Goal: Task Accomplishment & Management: Manage account settings

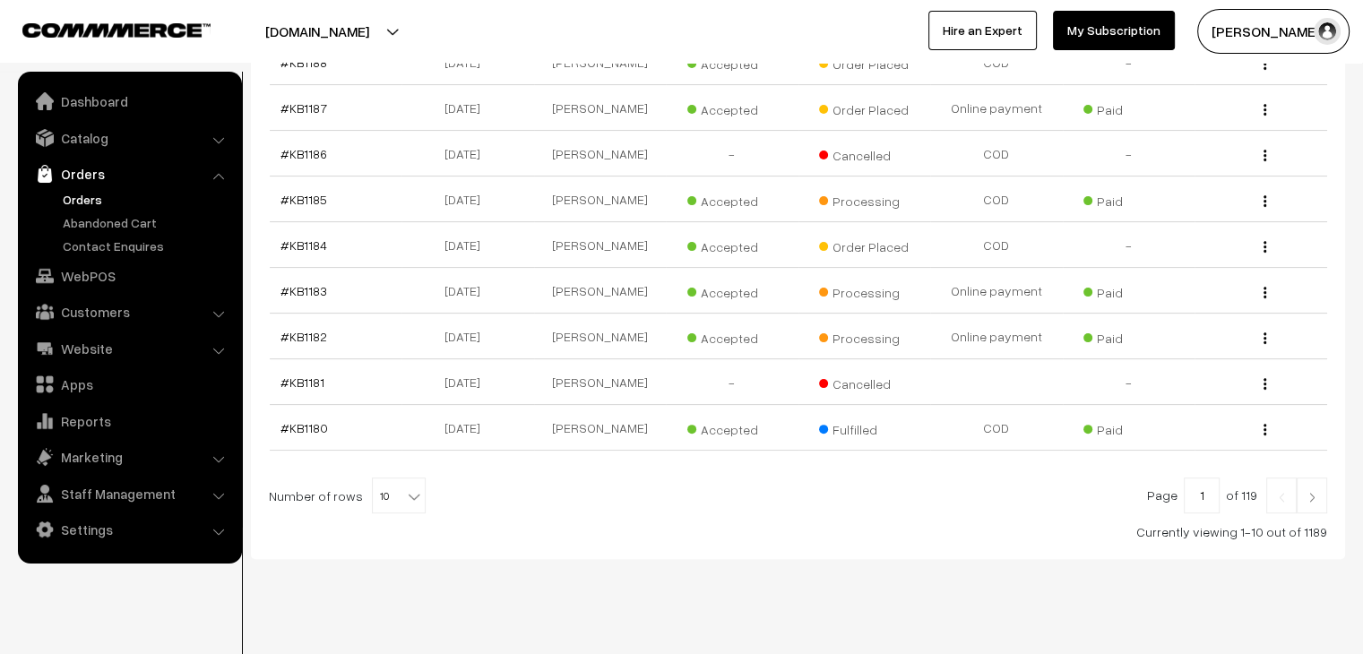
scroll to position [369, 0]
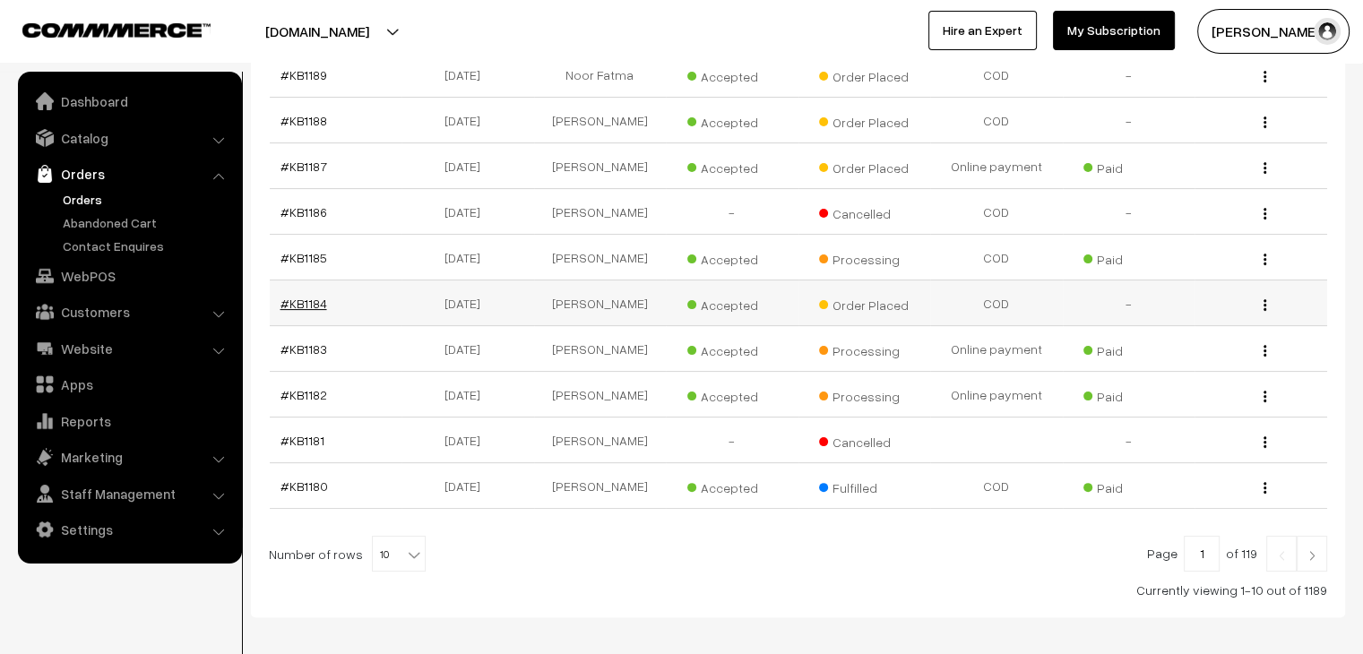
click at [308, 296] on link "#KB1184" at bounding box center [303, 303] width 47 height 15
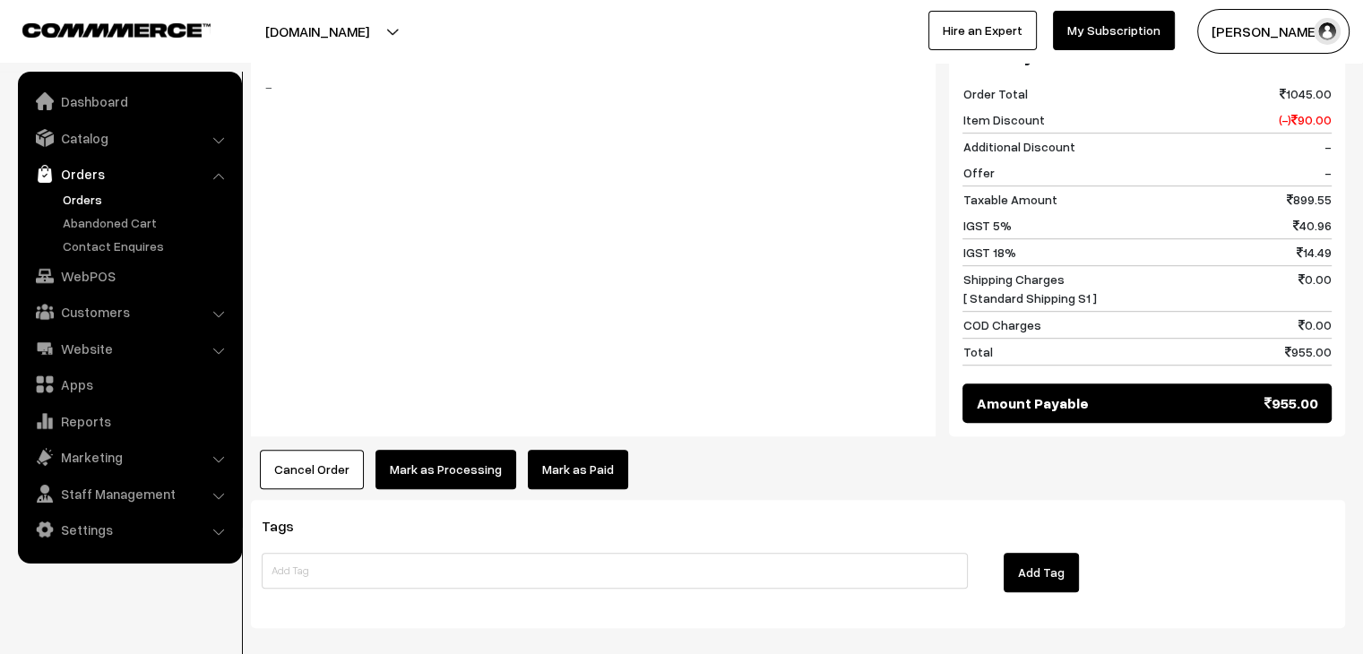
scroll to position [1072, 0]
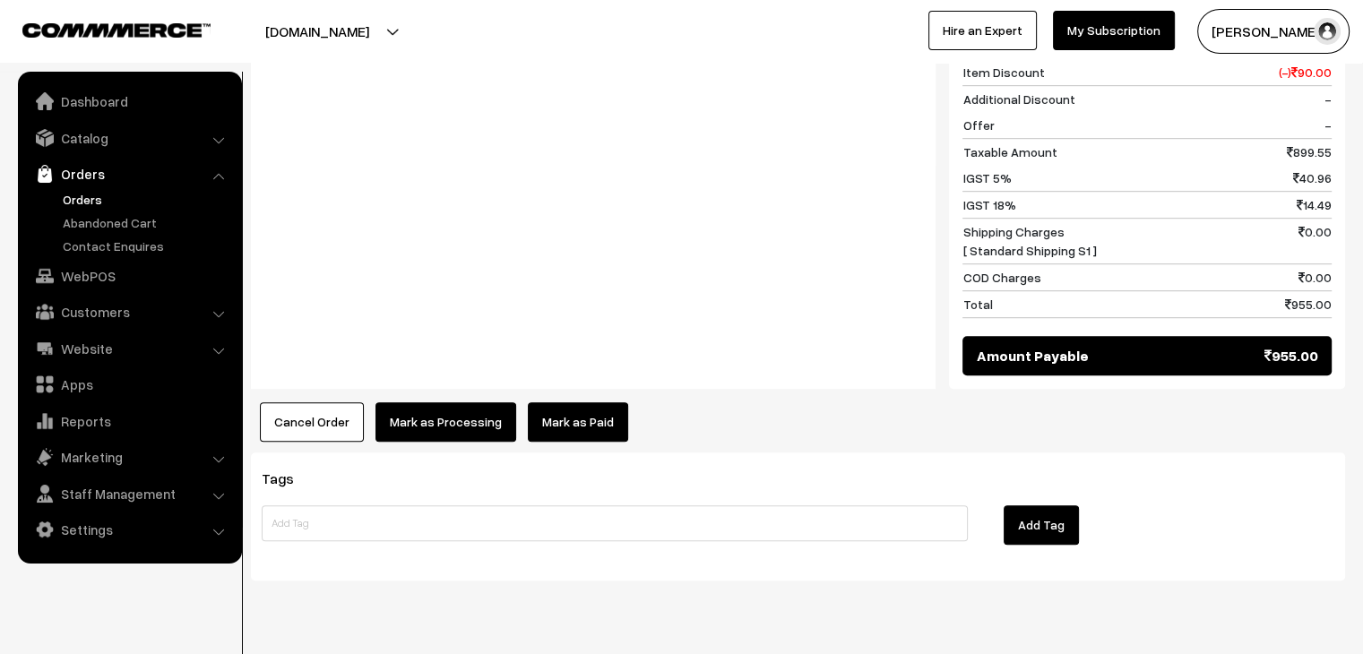
click at [577, 402] on link "Mark as Paid" at bounding box center [578, 421] width 100 height 39
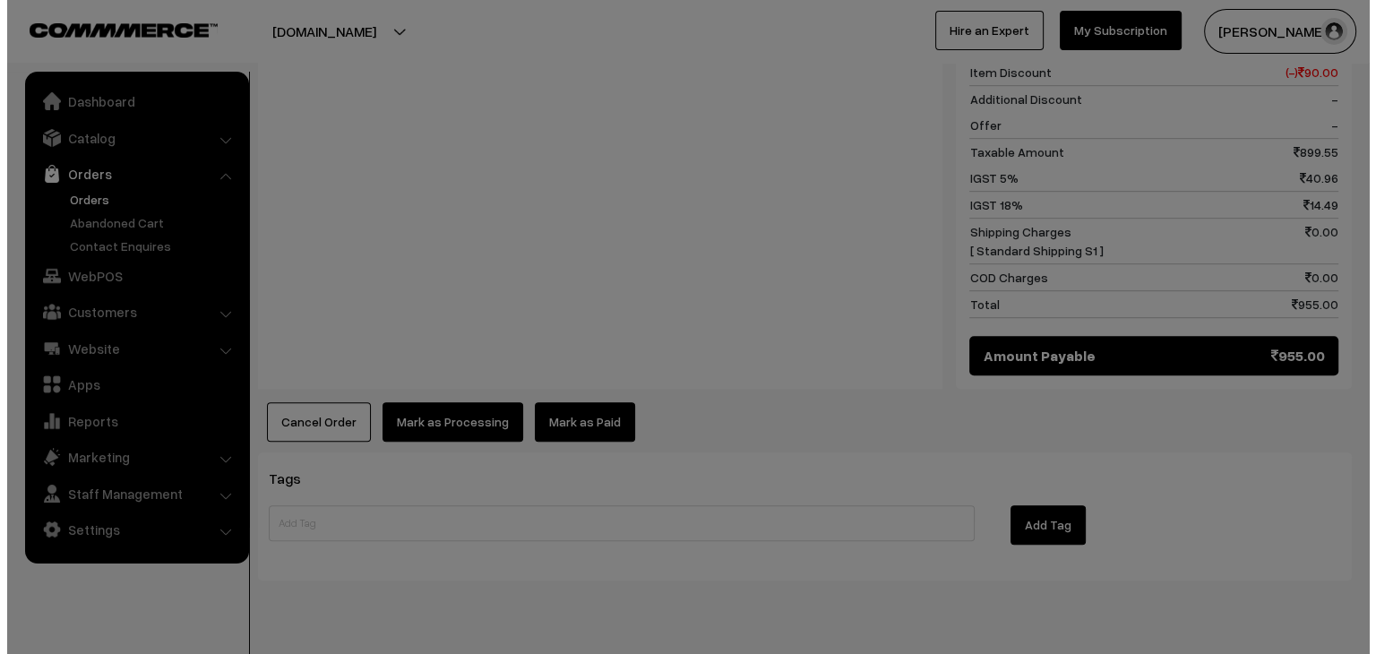
scroll to position [1075, 0]
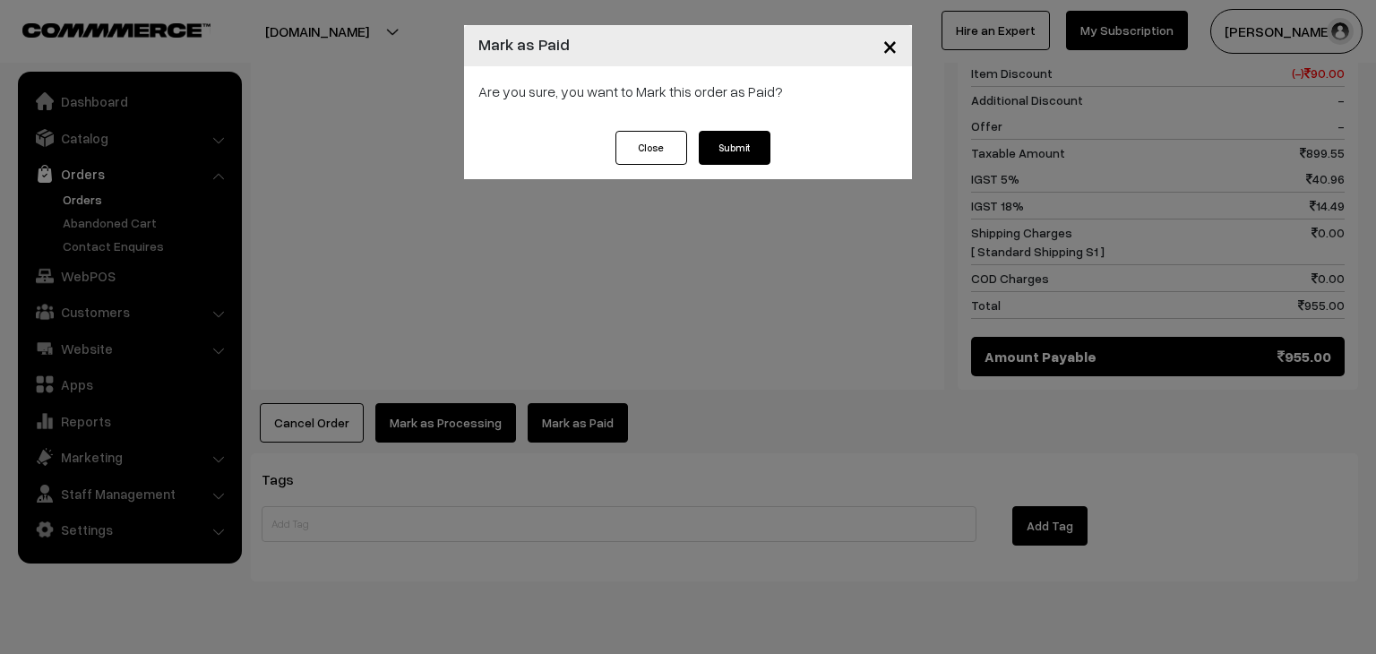
click at [737, 146] on button "Submit" at bounding box center [735, 148] width 72 height 34
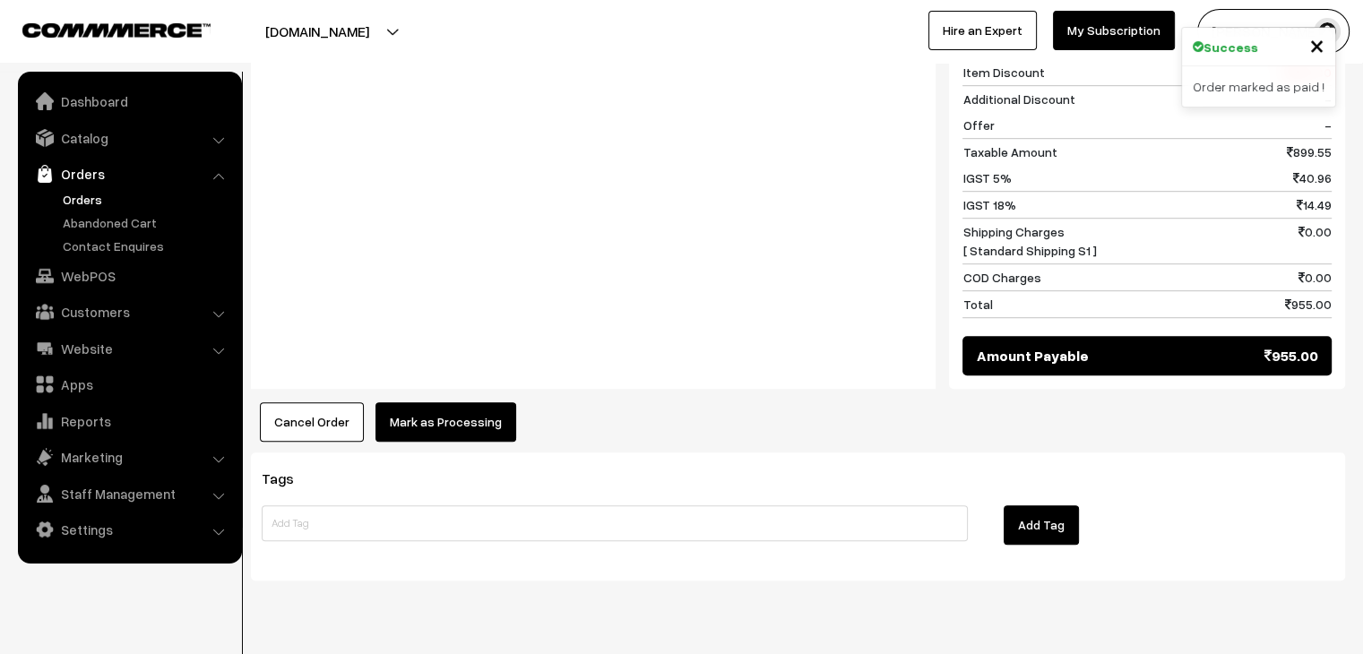
click at [448, 402] on button "Mark as Processing" at bounding box center [445, 421] width 141 height 39
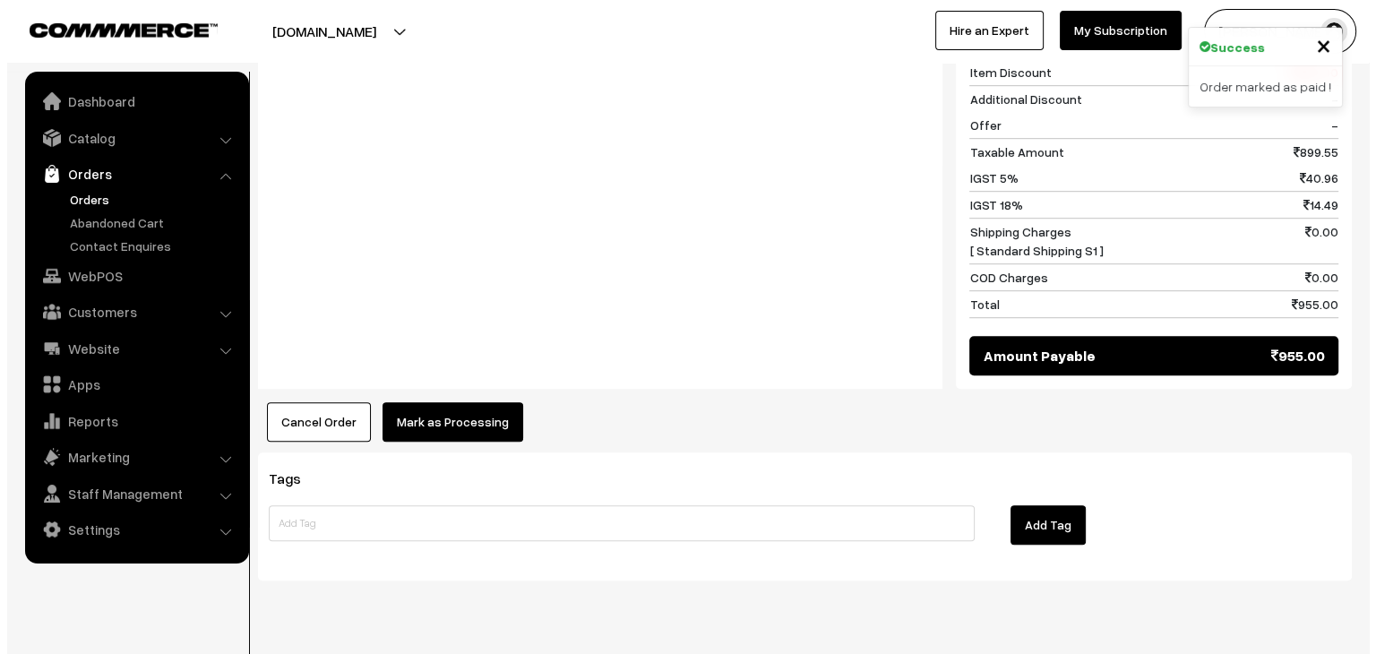
scroll to position [1075, 0]
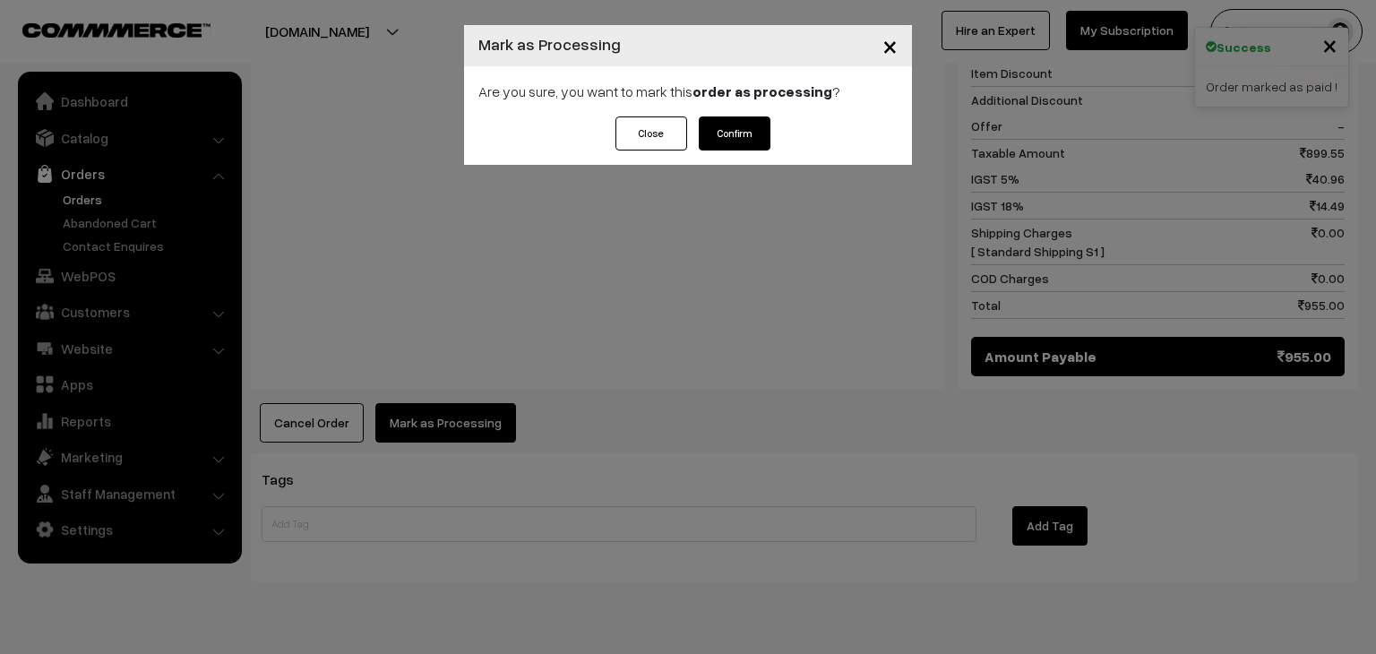
click at [731, 127] on button "Confirm" at bounding box center [735, 133] width 72 height 34
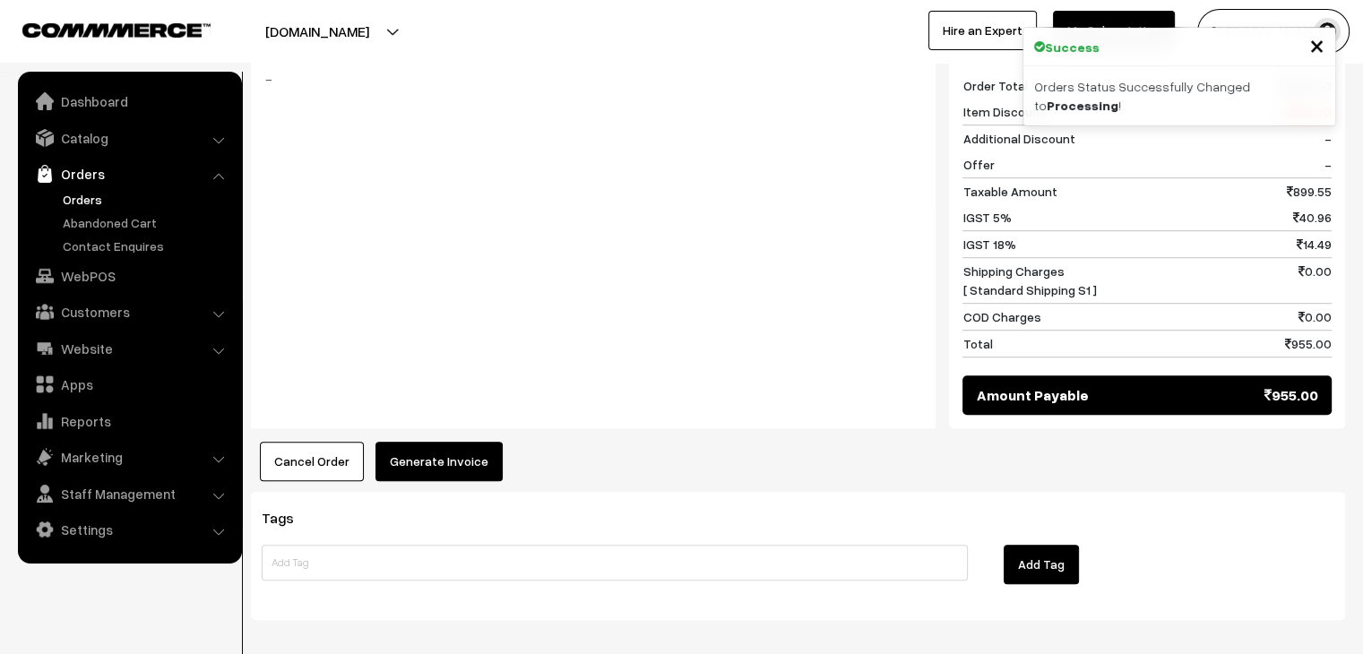
click at [456, 442] on button "Generate Invoice" at bounding box center [438, 461] width 127 height 39
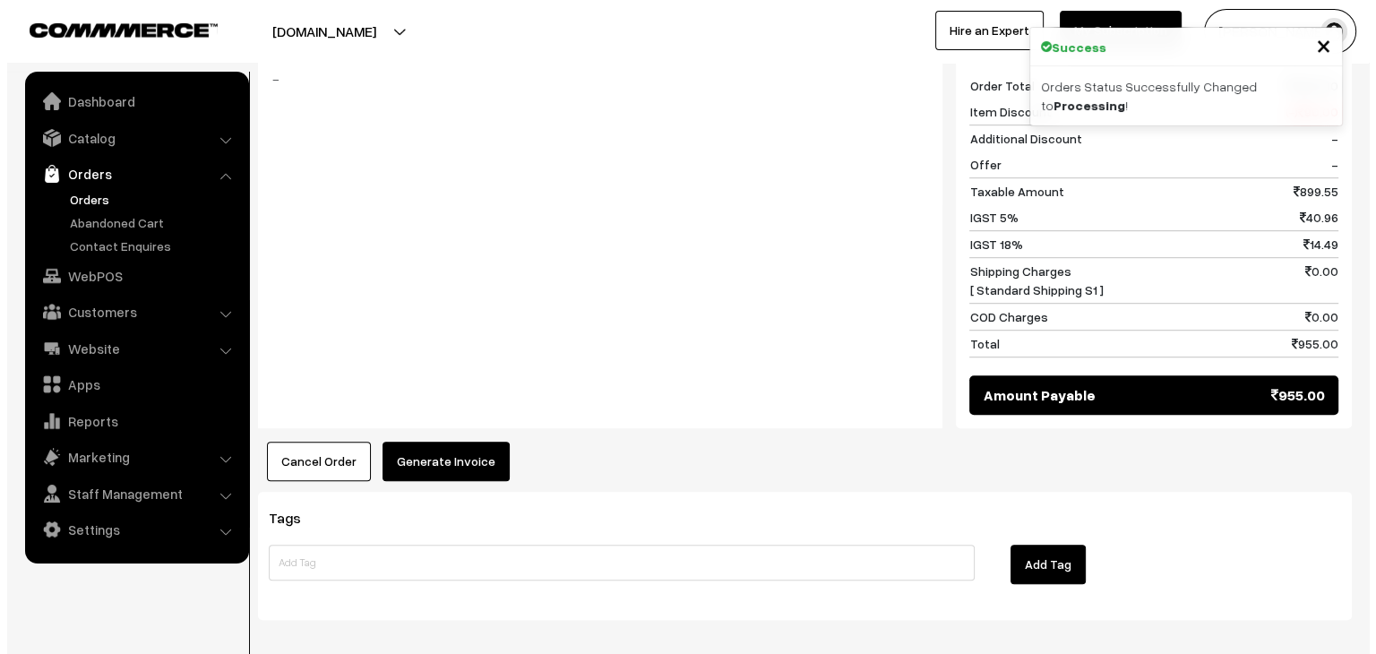
scroll to position [1037, 0]
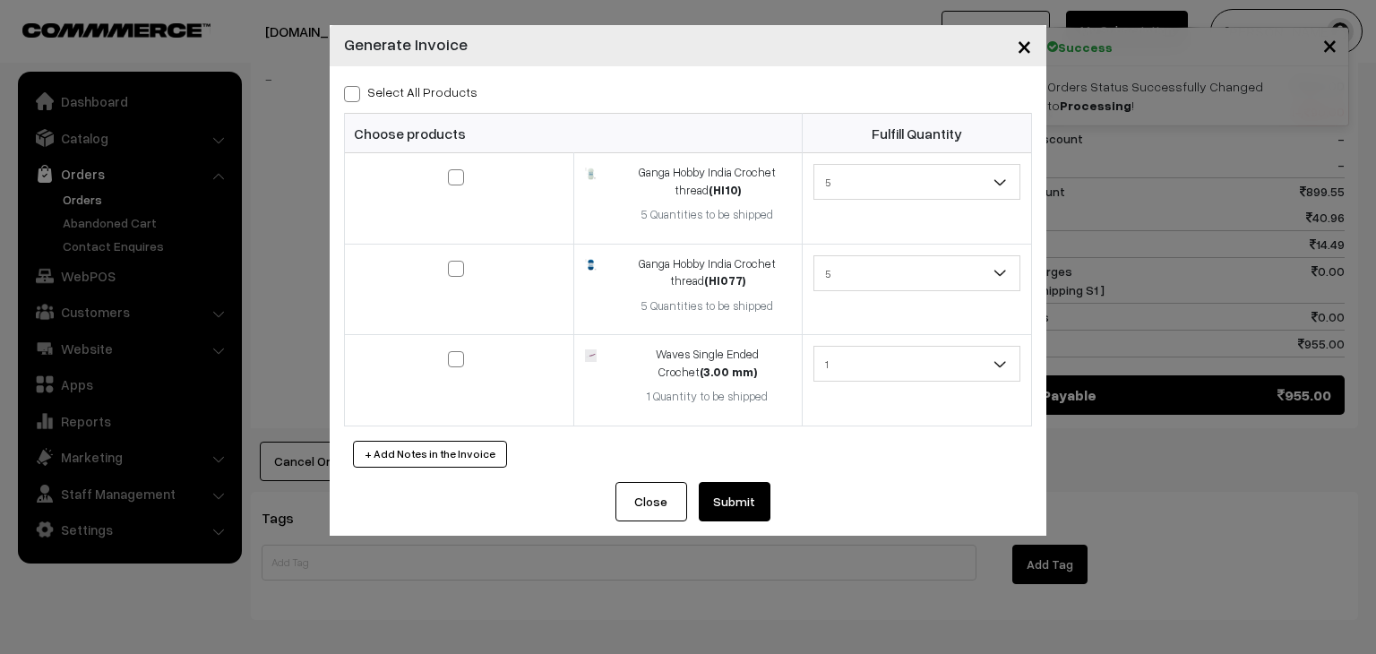
click at [412, 98] on label "Select All Products" at bounding box center [411, 91] width 134 height 19
click at [356, 97] on input "Select All Products" at bounding box center [350, 91] width 12 height 12
checkbox input "true"
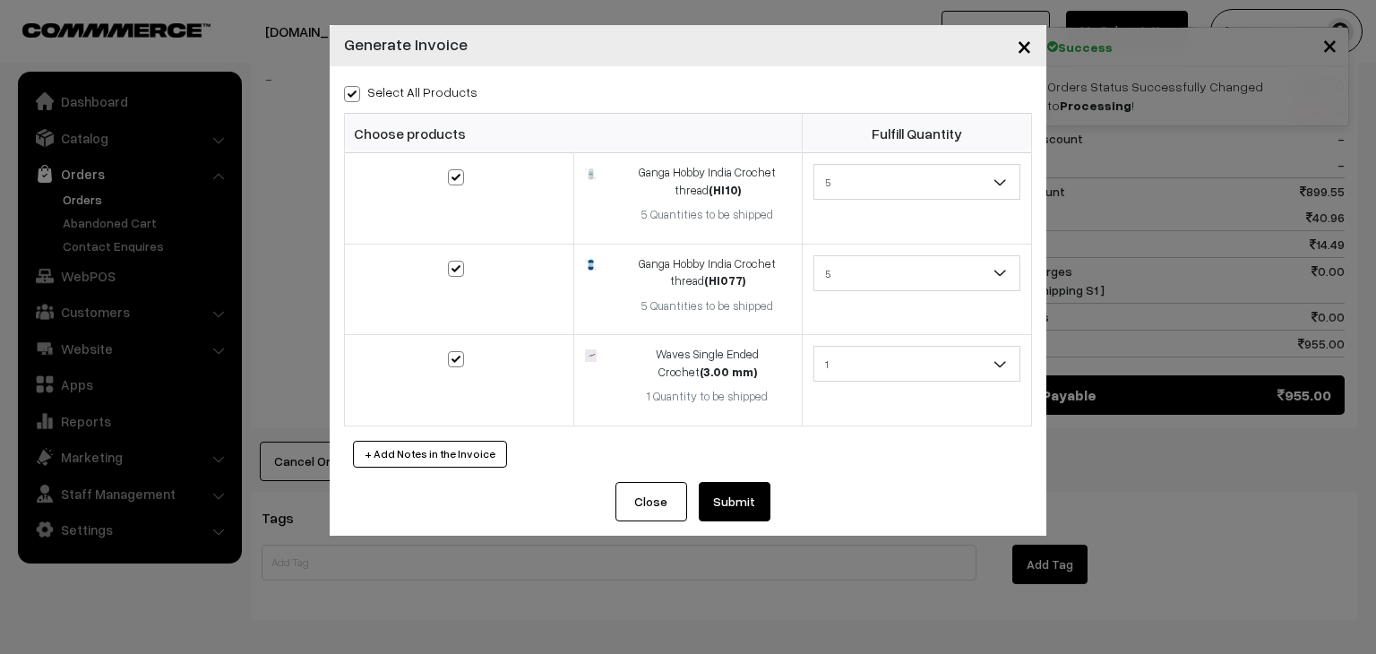
checkbox input "true"
click at [734, 499] on button "Submit" at bounding box center [735, 501] width 72 height 39
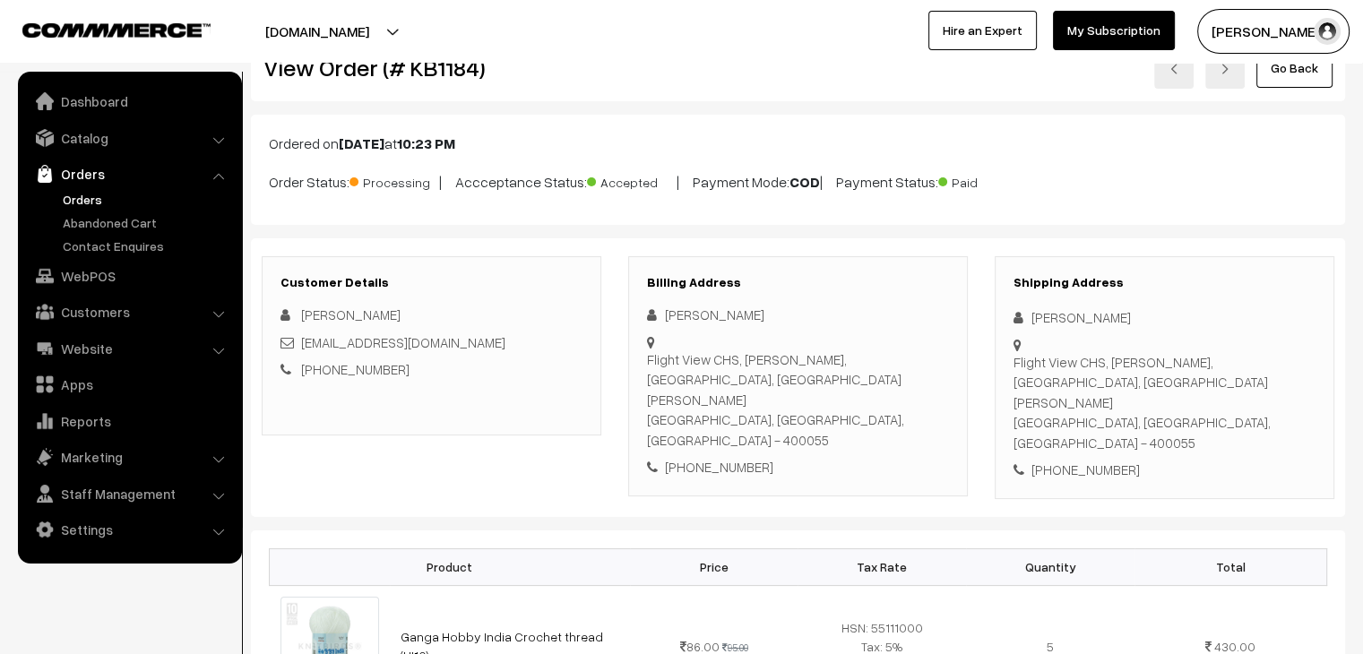
scroll to position [50, 0]
click at [94, 214] on link "Abandoned Cart" at bounding box center [146, 222] width 177 height 19
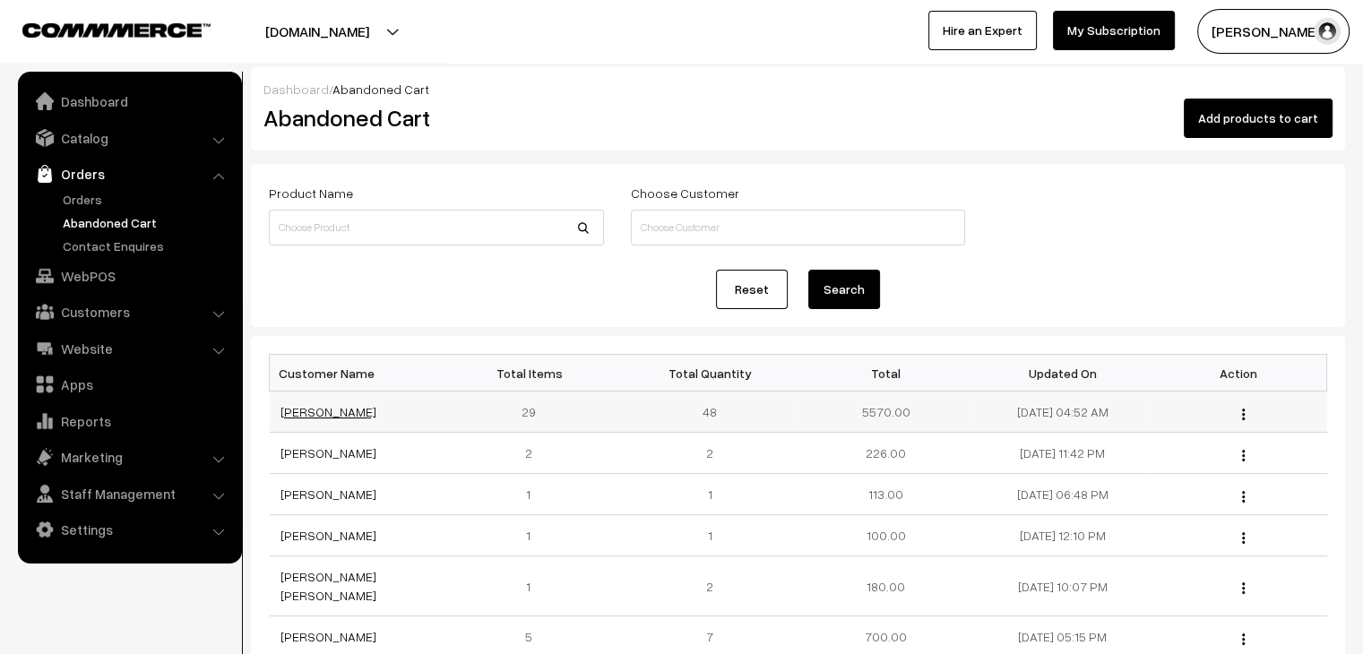
click at [300, 418] on link "[PERSON_NAME]" at bounding box center [328, 411] width 96 height 15
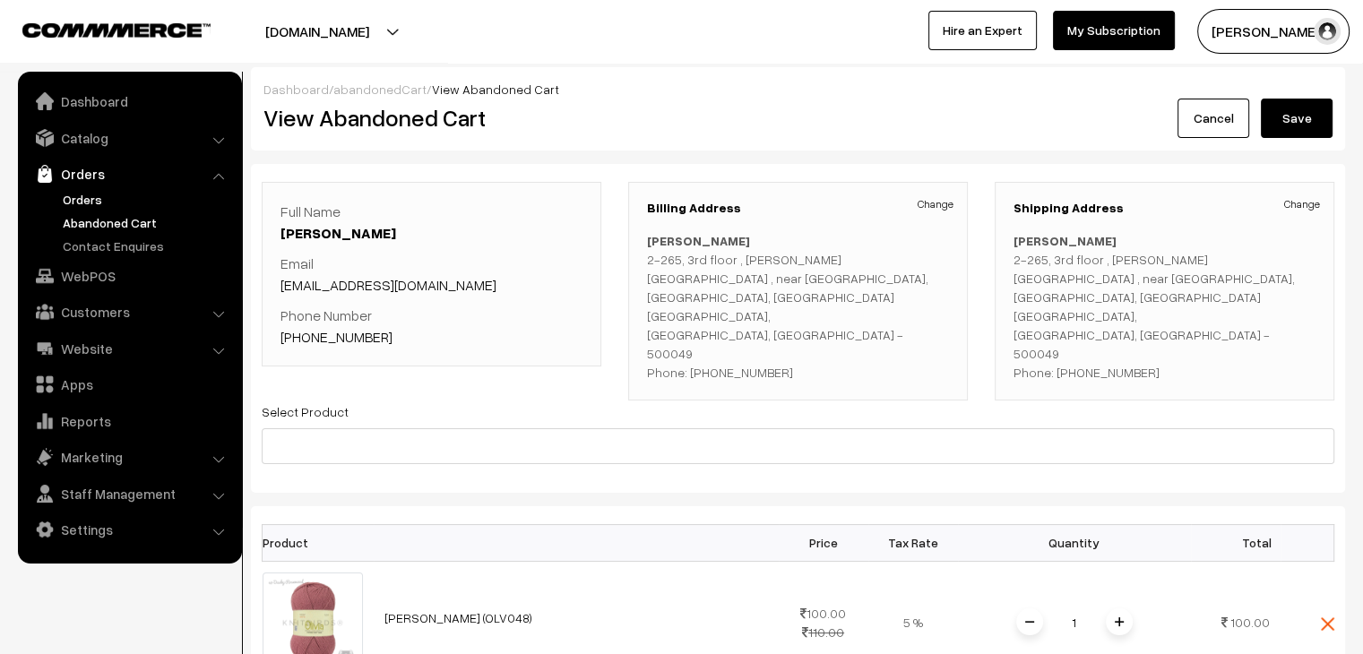
click at [98, 199] on link "Orders" at bounding box center [146, 199] width 177 height 19
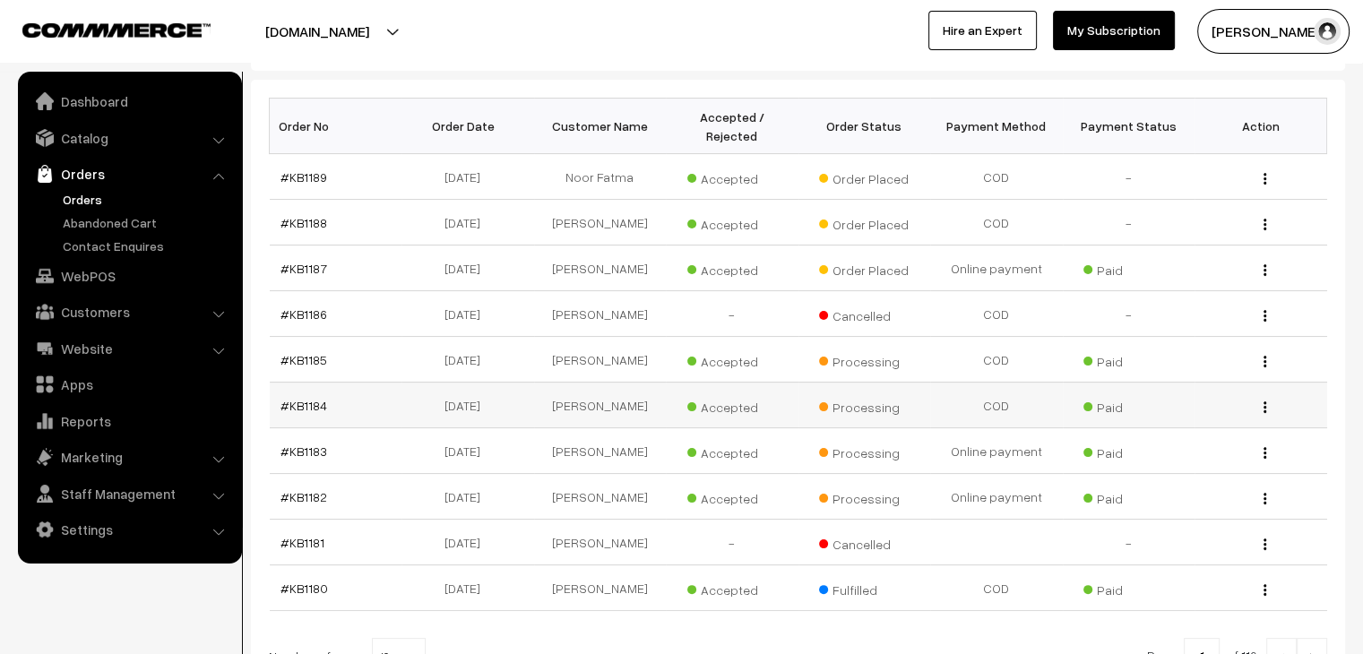
scroll to position [265, 0]
click at [305, 354] on link "#KB1185" at bounding box center [303, 361] width 47 height 15
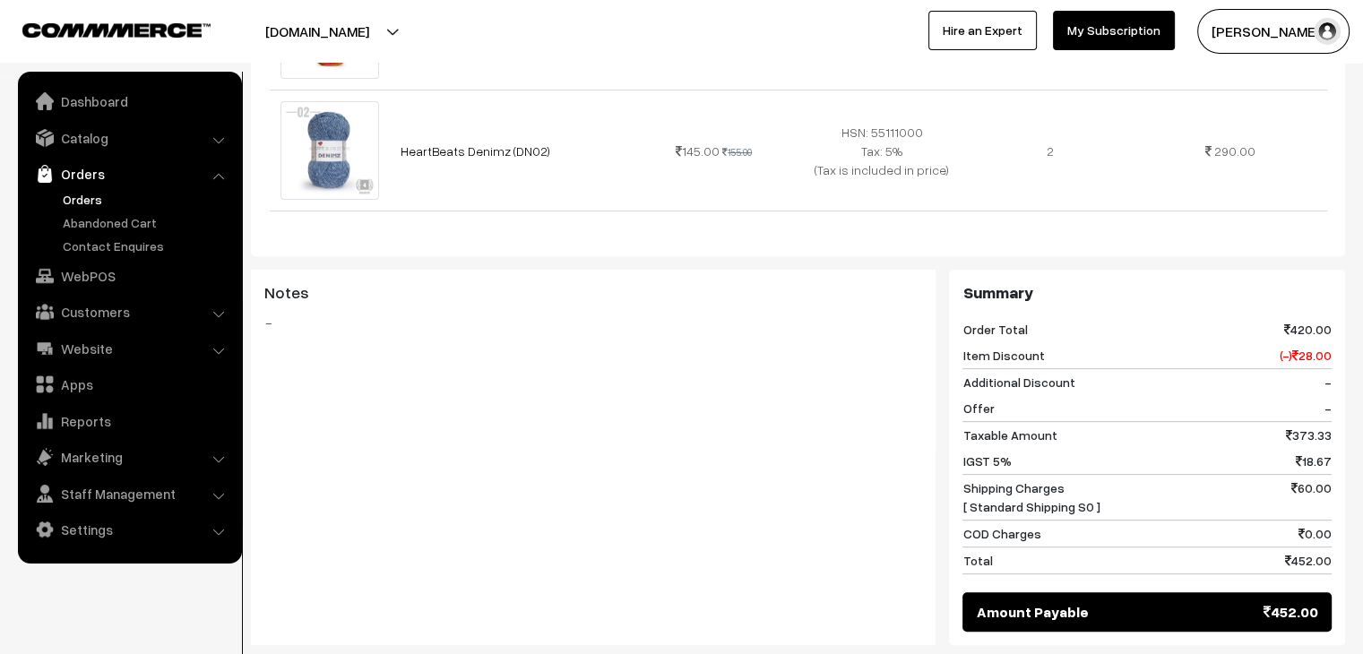
scroll to position [767, 0]
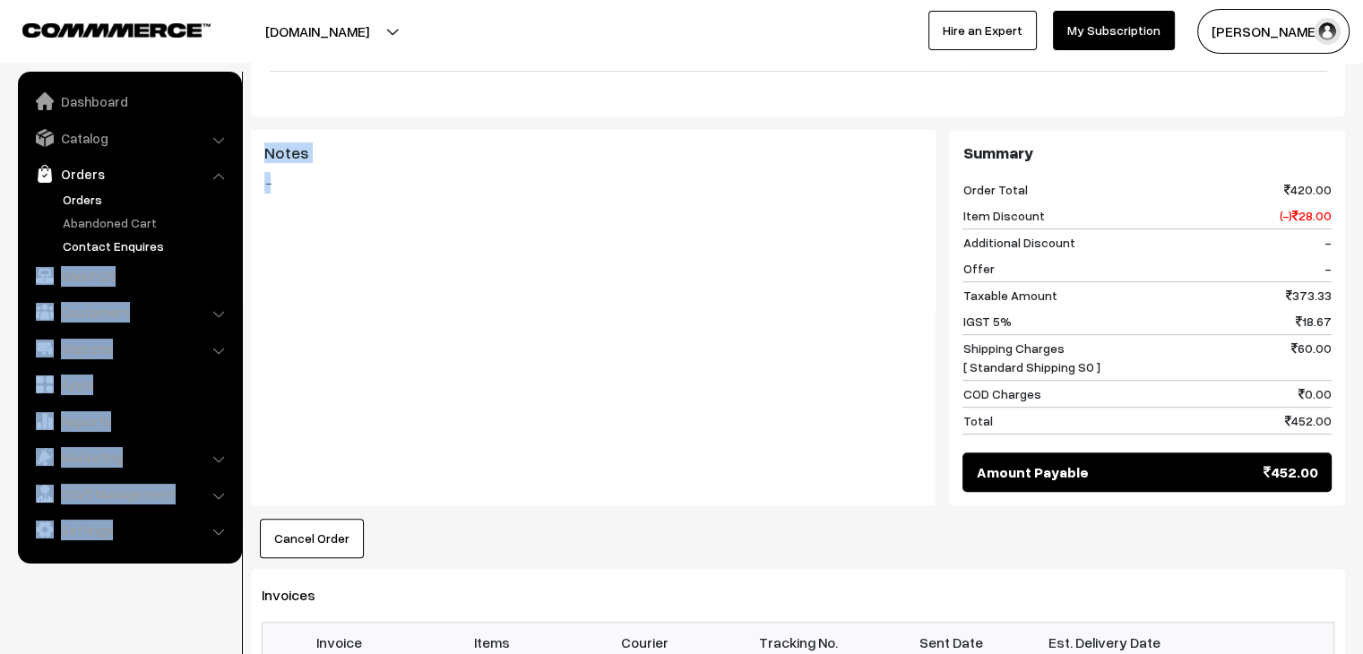
drag, startPoint x: 464, startPoint y: 402, endPoint x: 229, endPoint y: 246, distance: 282.3
click at [229, 246] on body "Thank you for showing interest. Our team will call you shortly. Close [DOMAIN_N…" at bounding box center [681, 319] width 1363 height 2173
click at [88, 194] on link "Orders" at bounding box center [146, 199] width 177 height 19
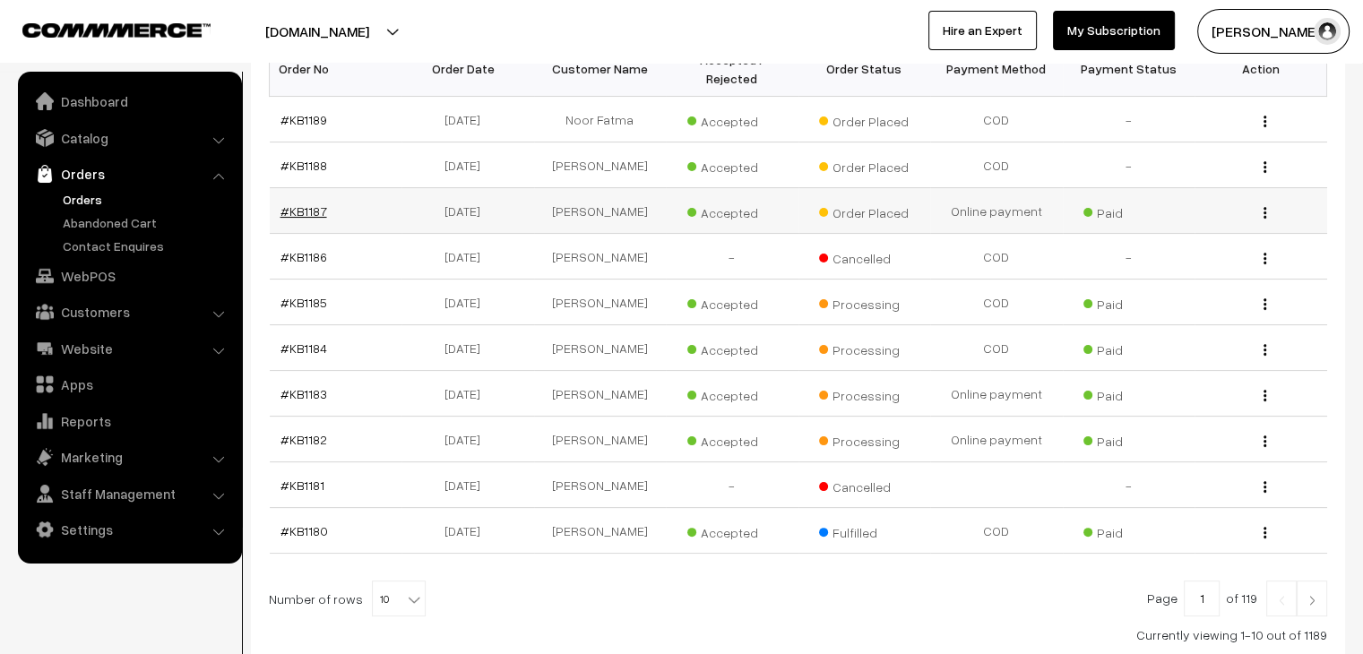
click at [299, 203] on link "#KB1187" at bounding box center [303, 210] width 47 height 15
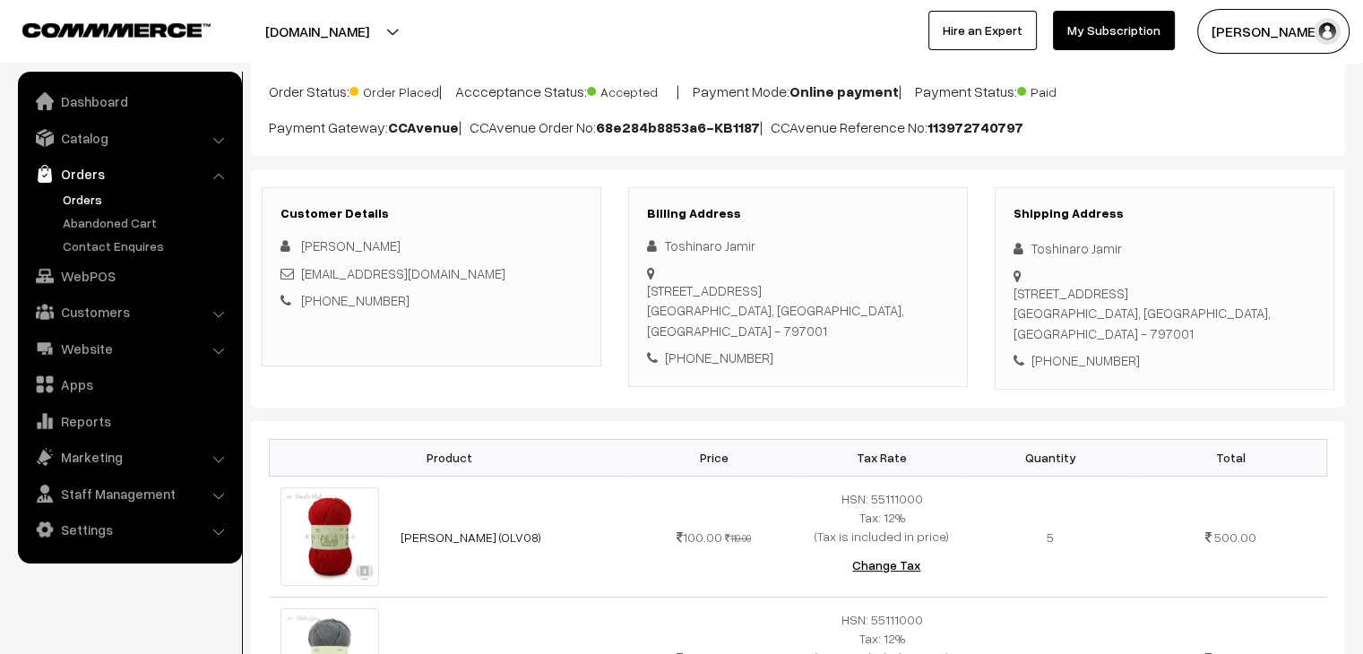
scroll to position [142, 0]
click at [92, 199] on link "Orders" at bounding box center [146, 199] width 177 height 19
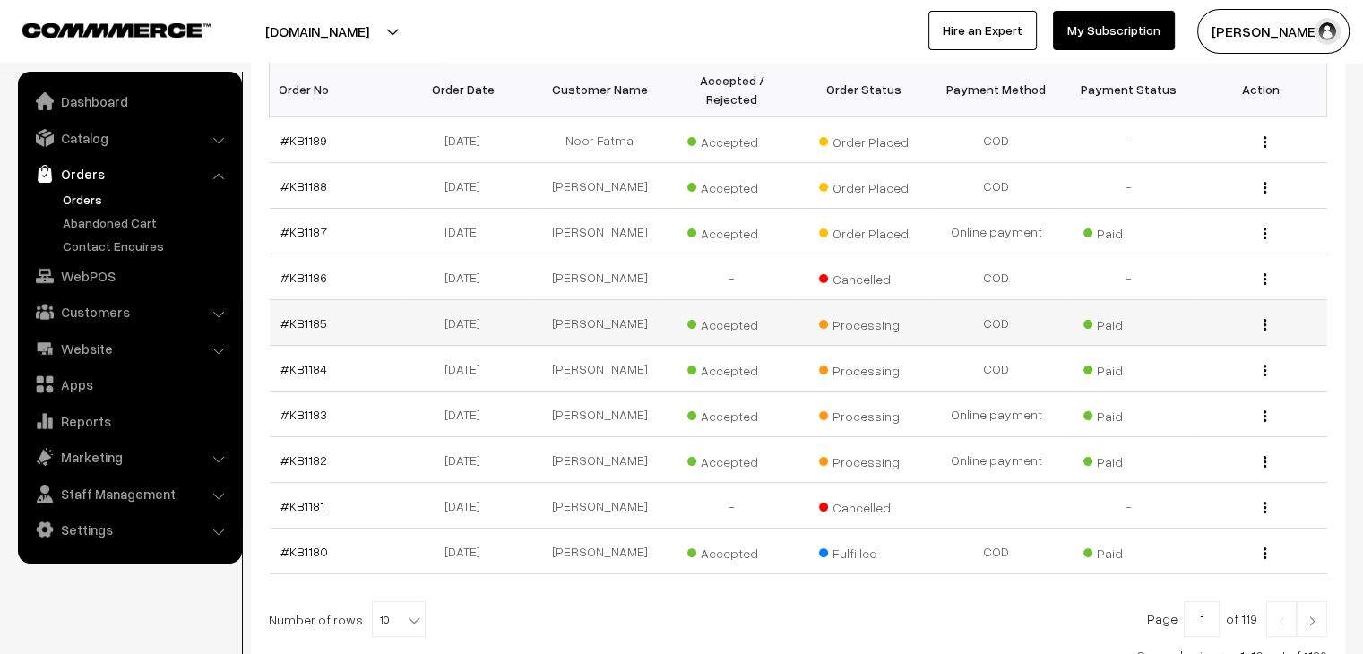
scroll to position [305, 0]
click at [309, 219] on td "#KB1187" at bounding box center [336, 231] width 133 height 46
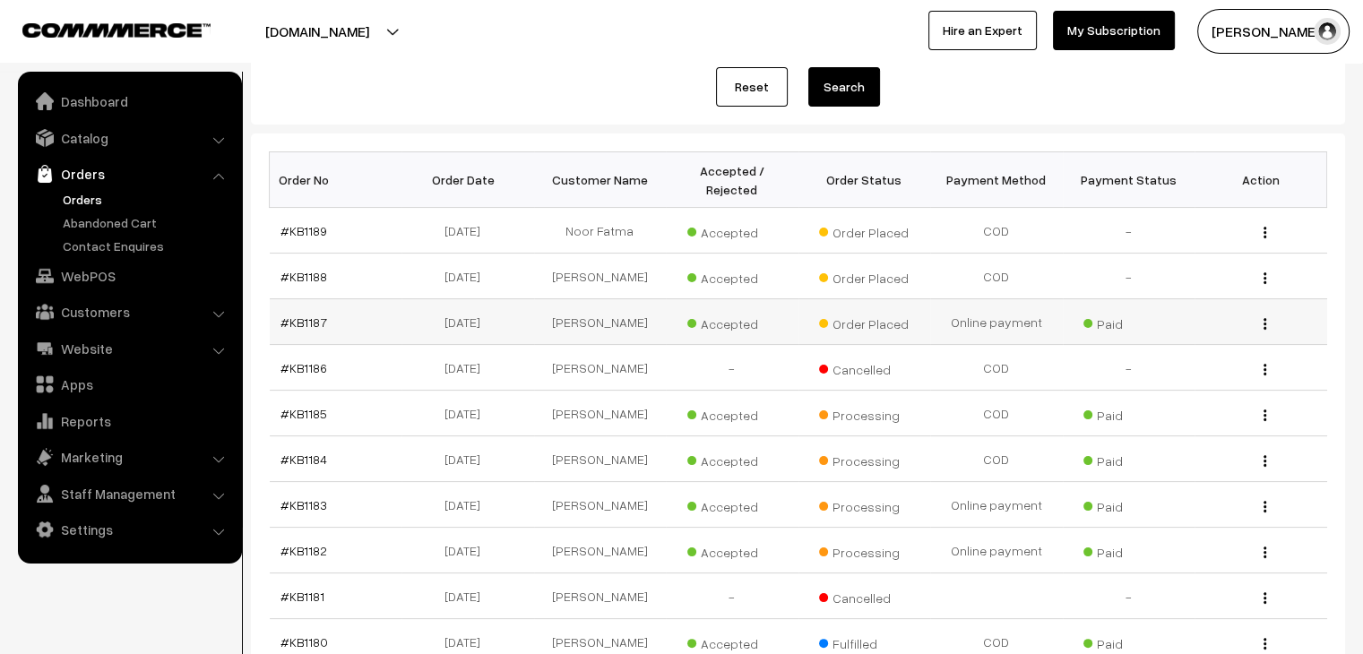
scroll to position [220, 0]
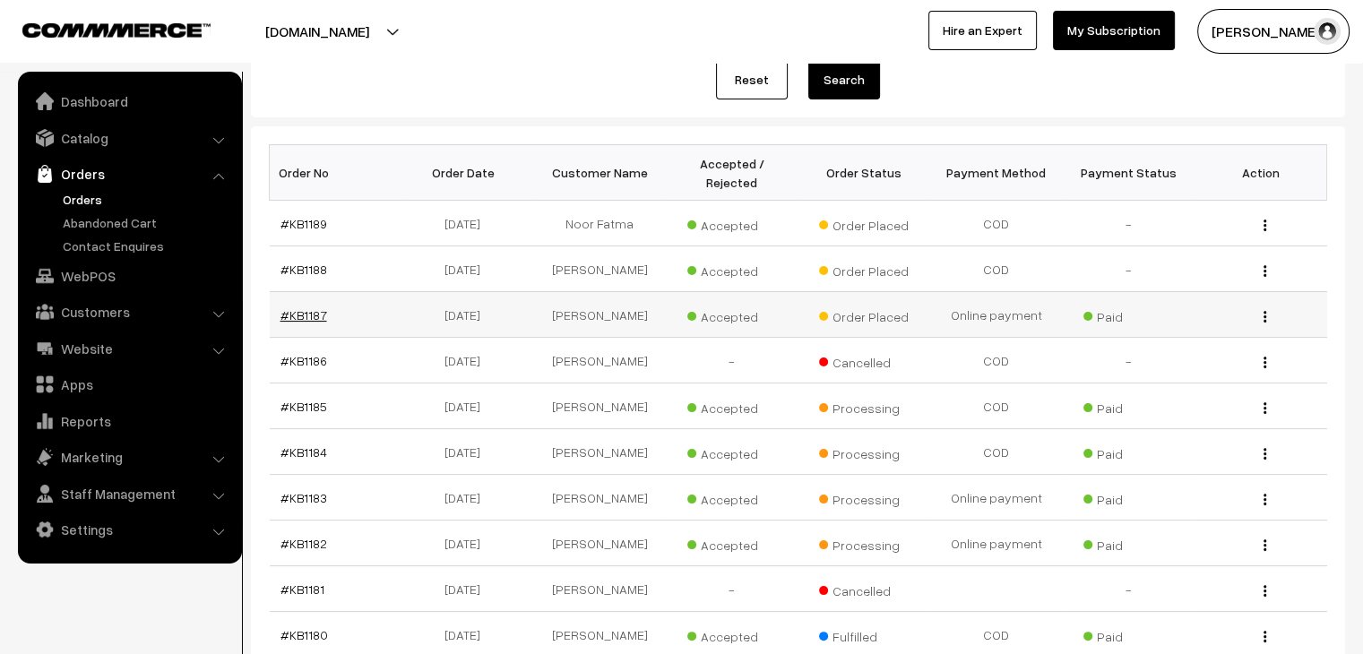
click at [305, 307] on link "#KB1187" at bounding box center [303, 314] width 47 height 15
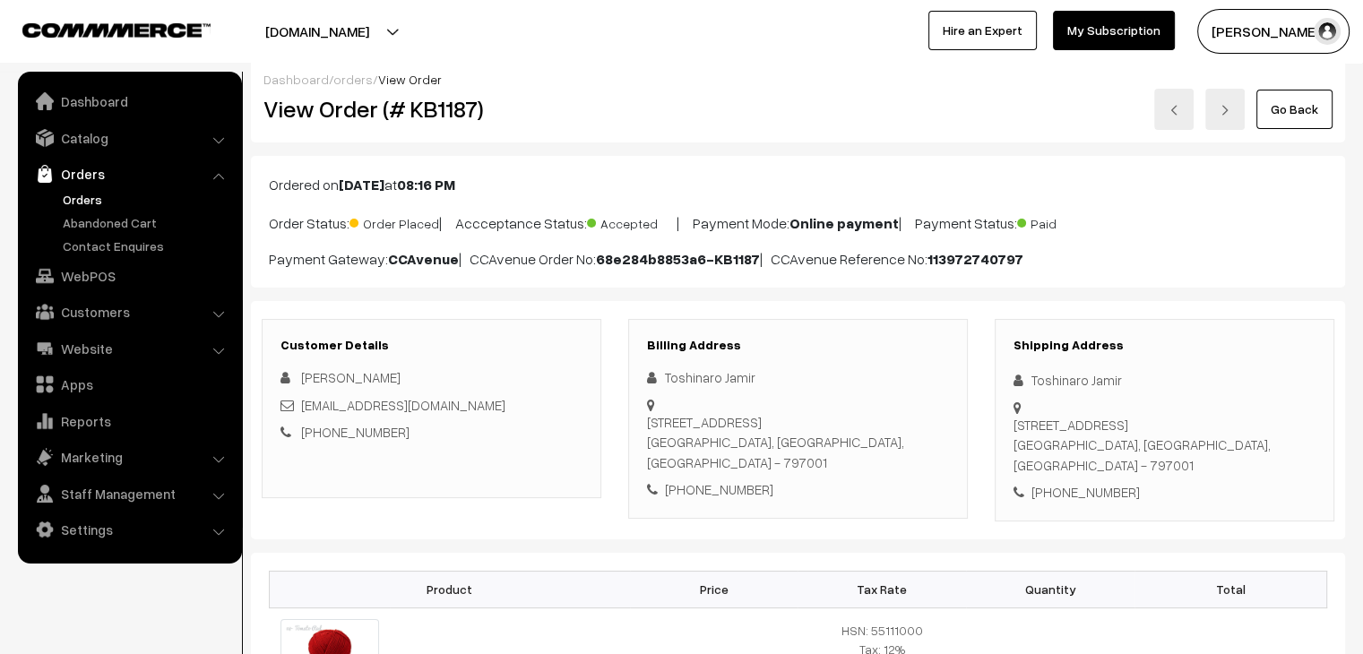
click at [72, 197] on link "Orders" at bounding box center [146, 199] width 177 height 19
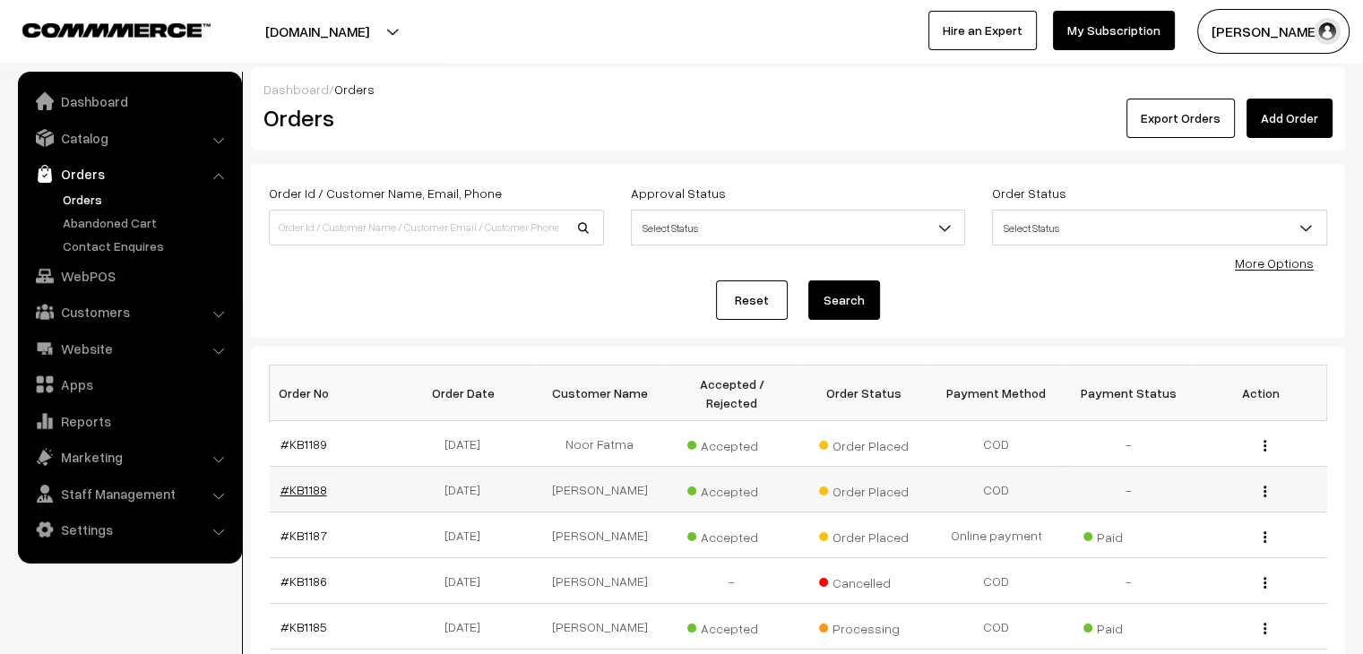
click at [300, 482] on link "#KB1188" at bounding box center [303, 489] width 47 height 15
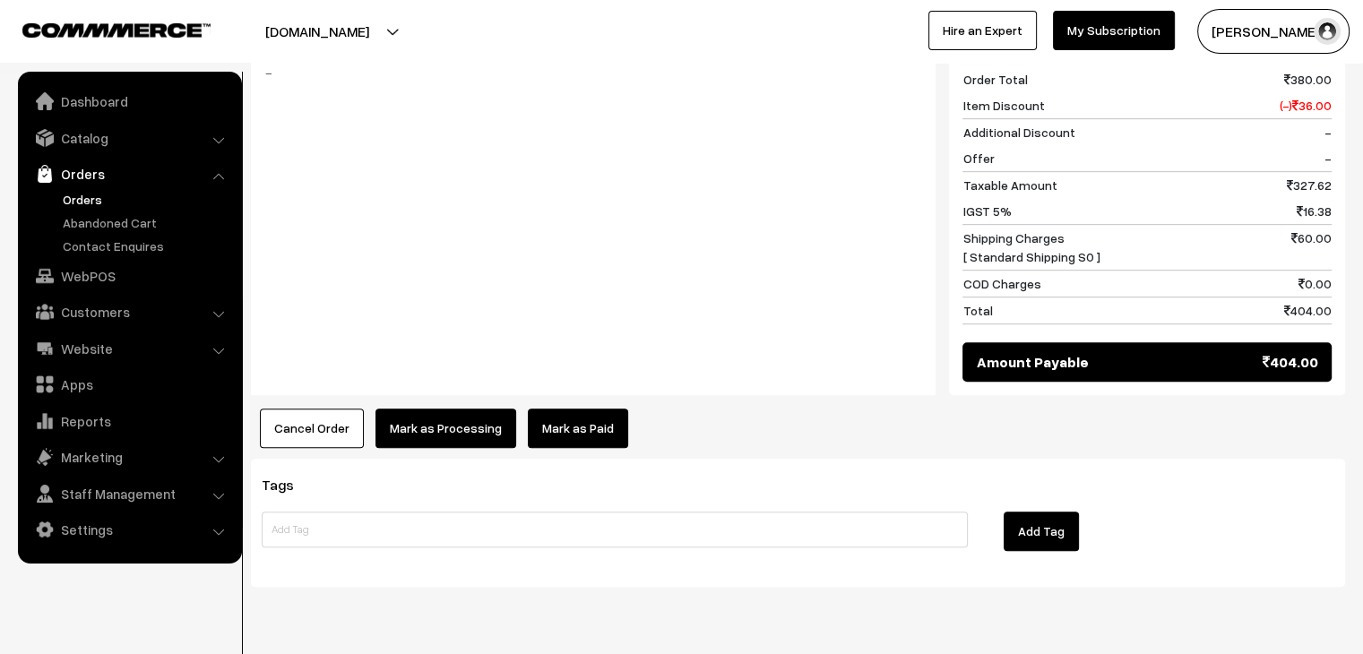
scroll to position [921, 0]
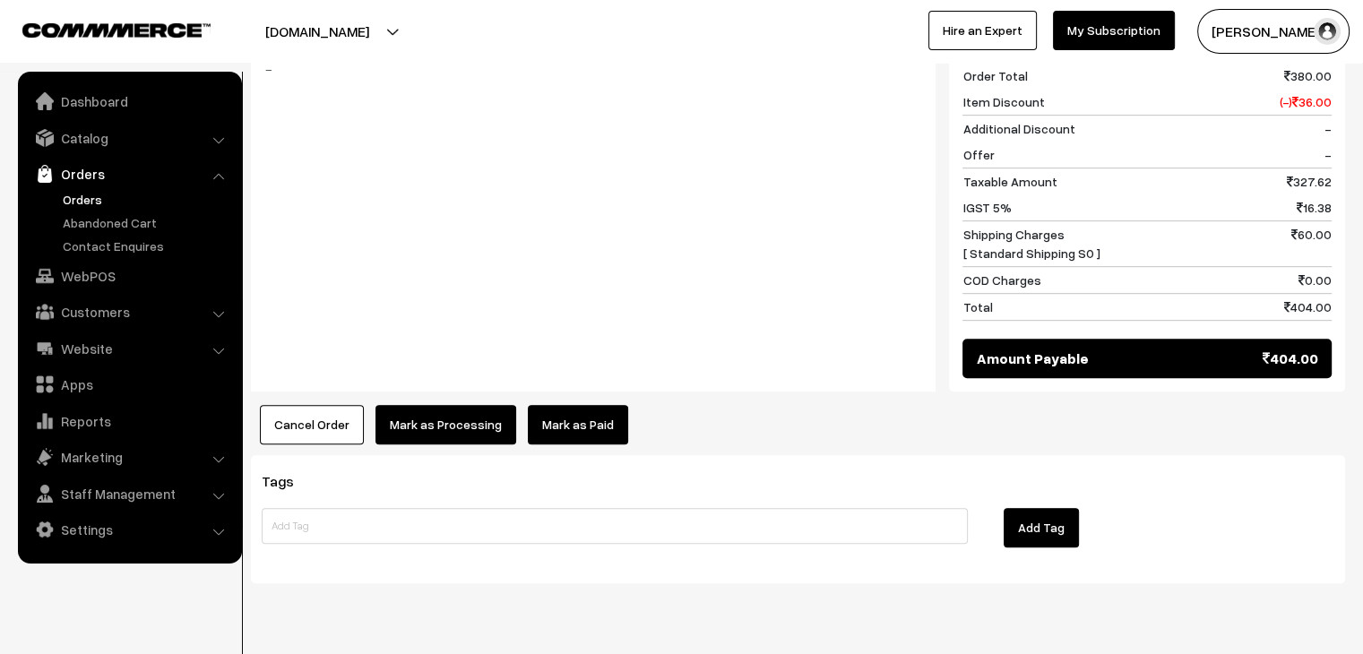
click at [87, 192] on link "Orders" at bounding box center [146, 199] width 177 height 19
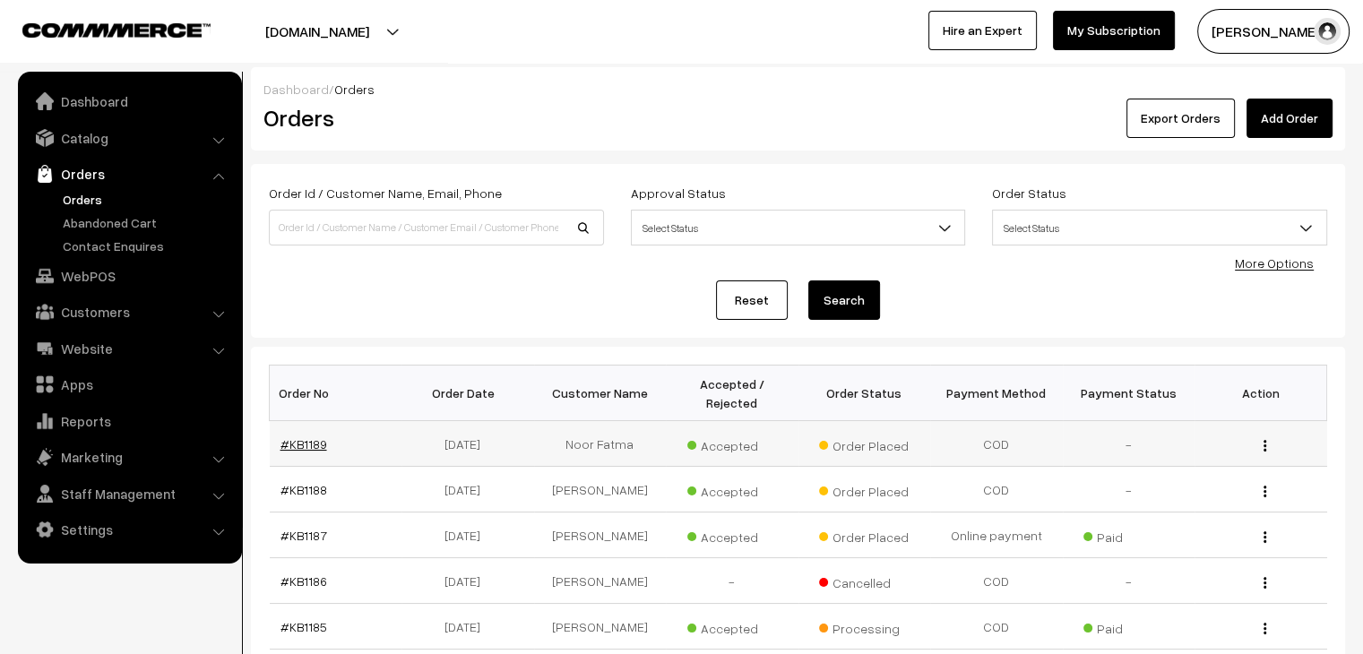
click at [283, 436] on link "#KB1189" at bounding box center [303, 443] width 47 height 15
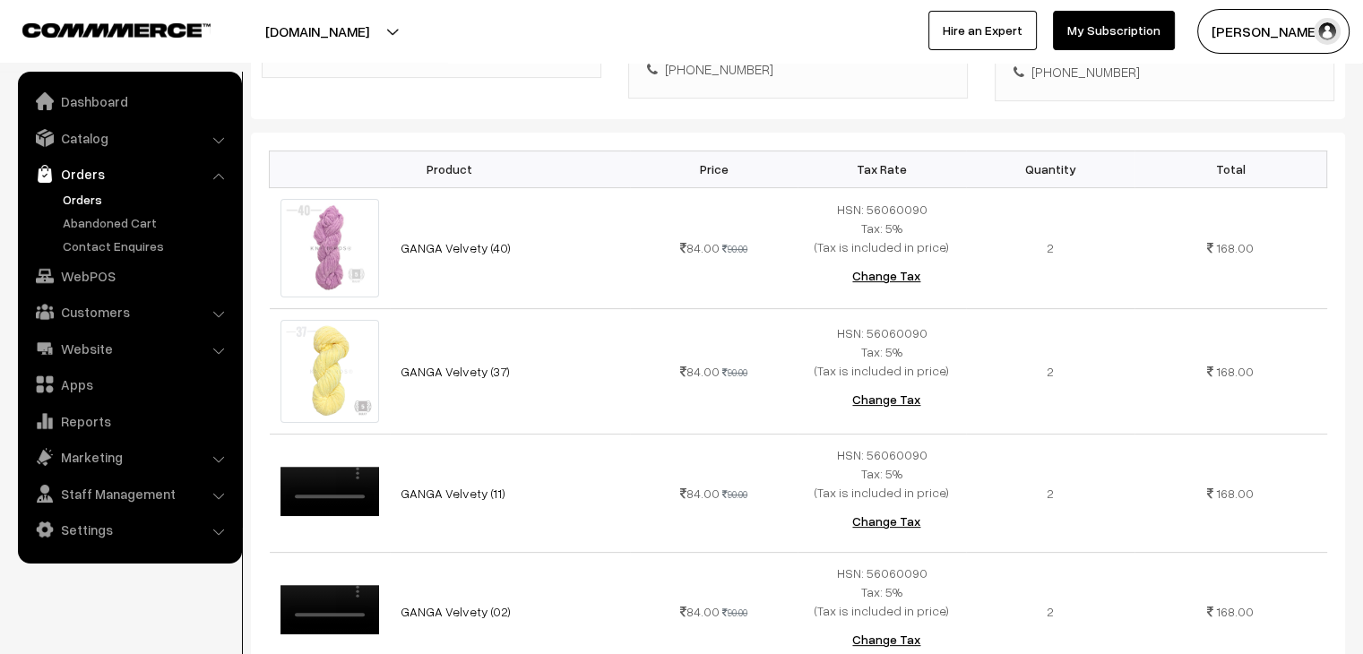
scroll to position [387, 0]
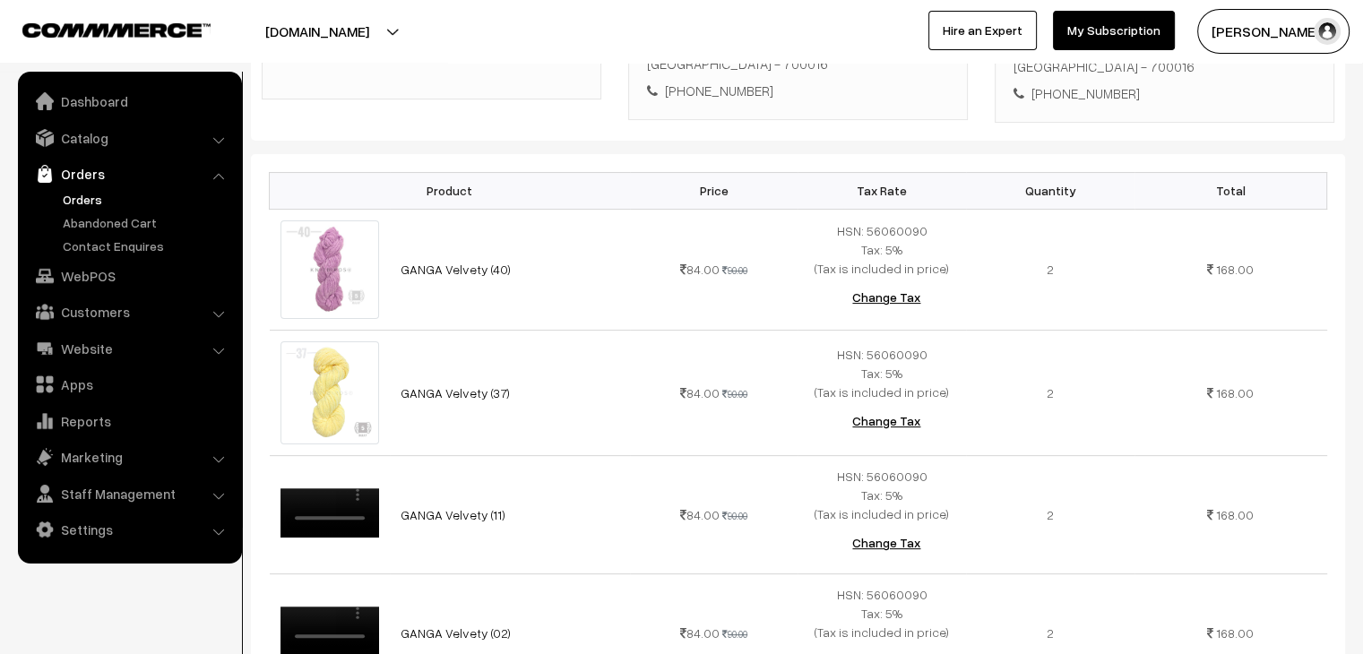
click at [78, 190] on link "Orders" at bounding box center [146, 199] width 177 height 19
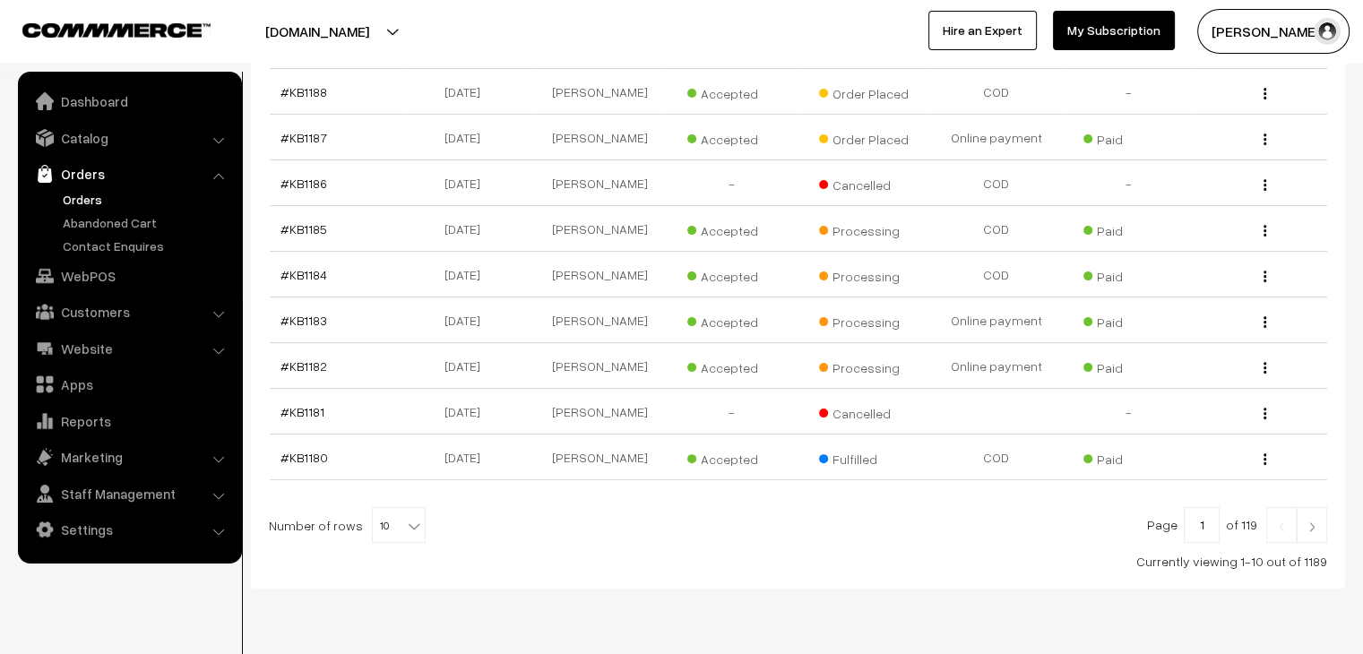
scroll to position [427, 0]
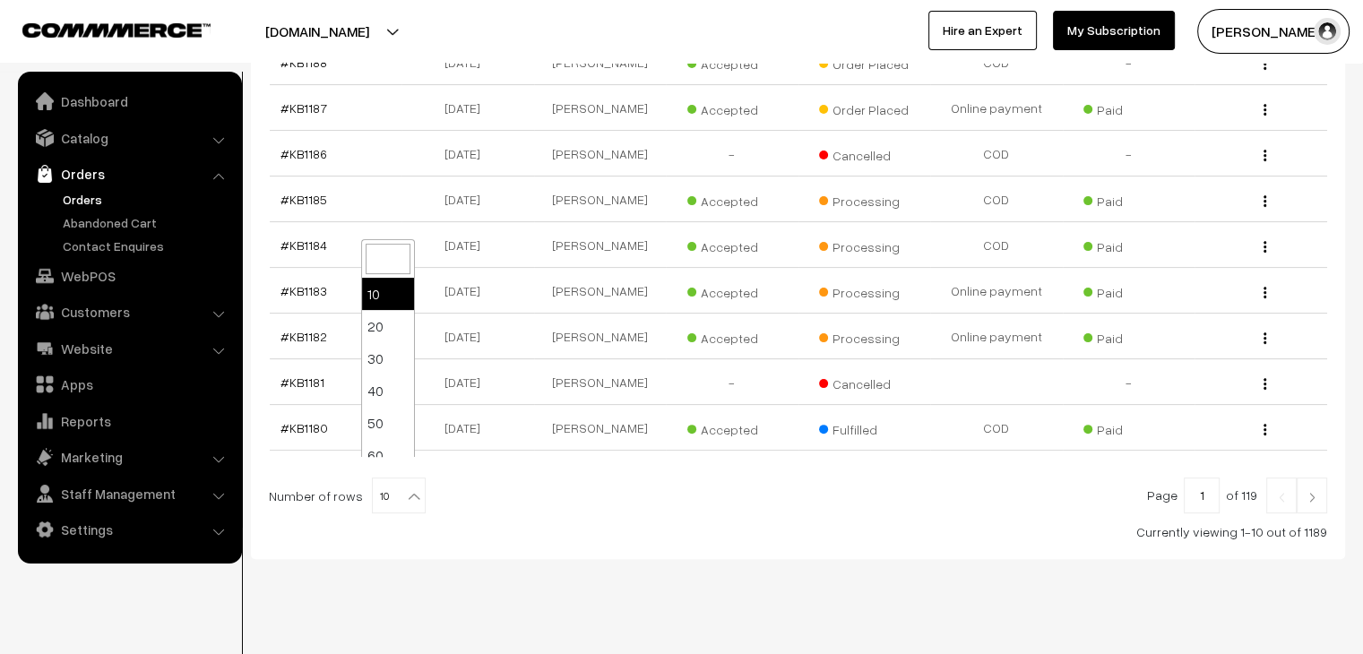
click at [405, 487] on b at bounding box center [414, 496] width 18 height 18
select select "100"
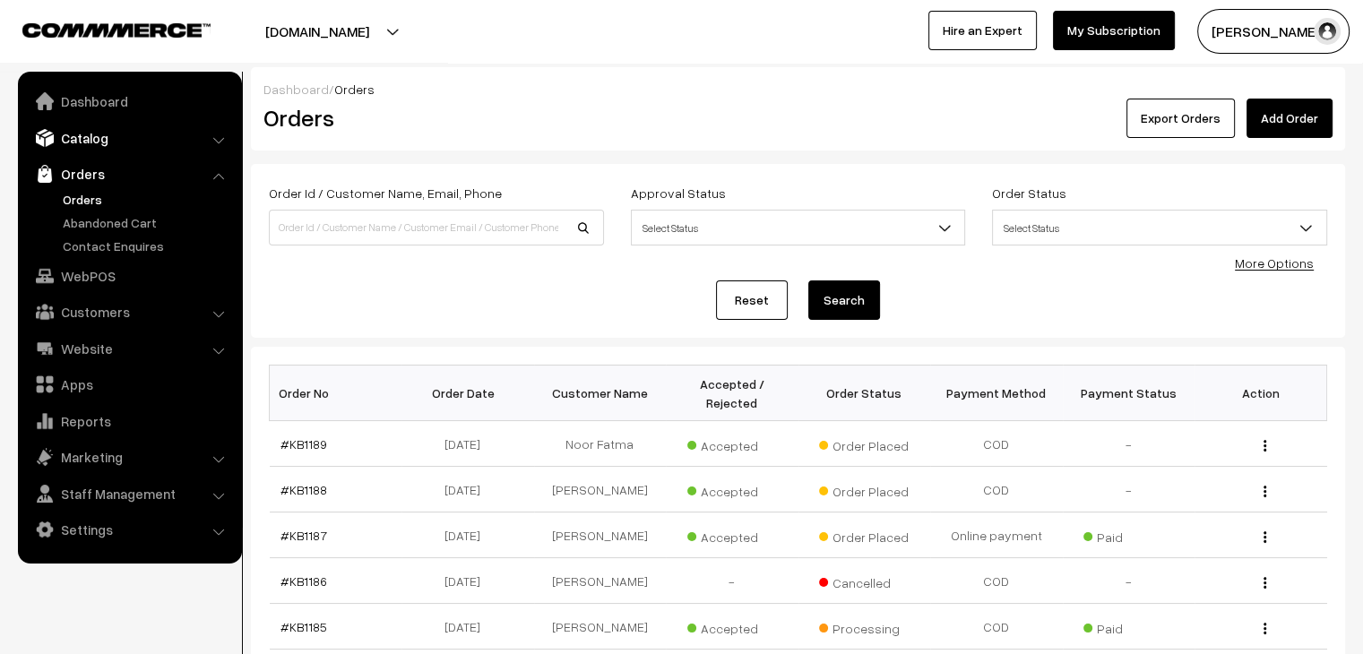
click at [79, 134] on link "Catalog" at bounding box center [128, 138] width 213 height 32
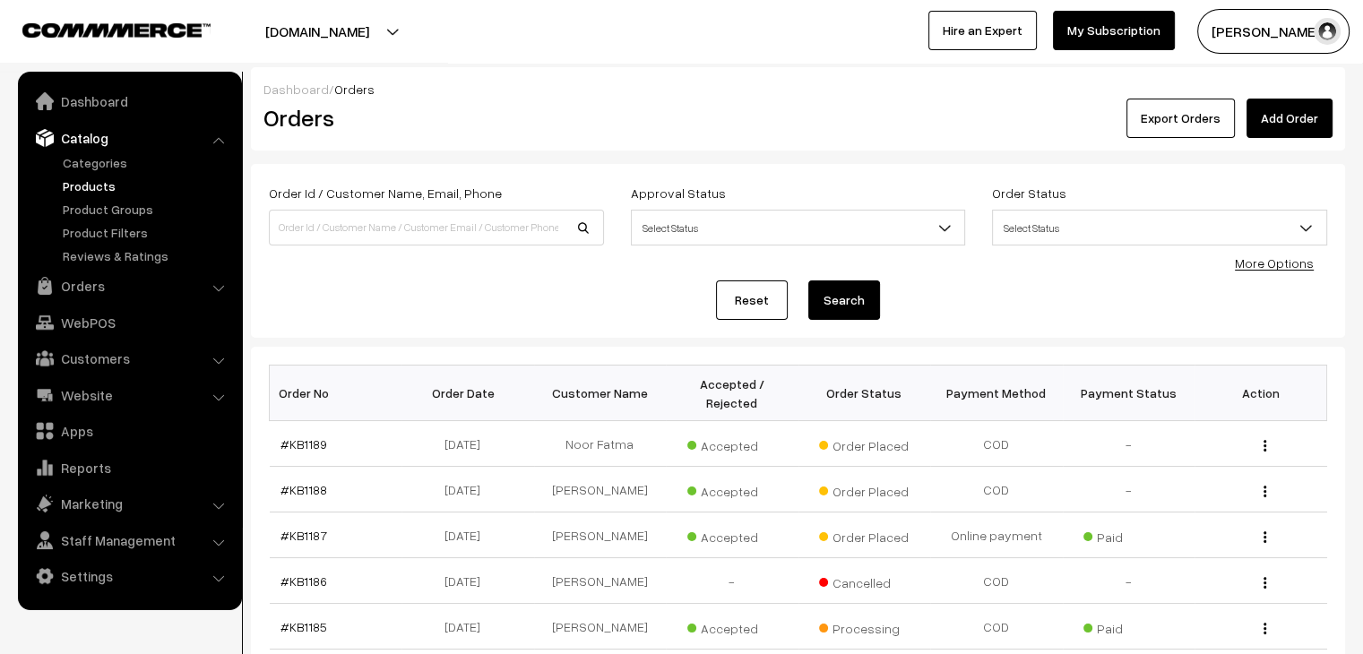
click at [100, 183] on link "Products" at bounding box center [146, 186] width 177 height 19
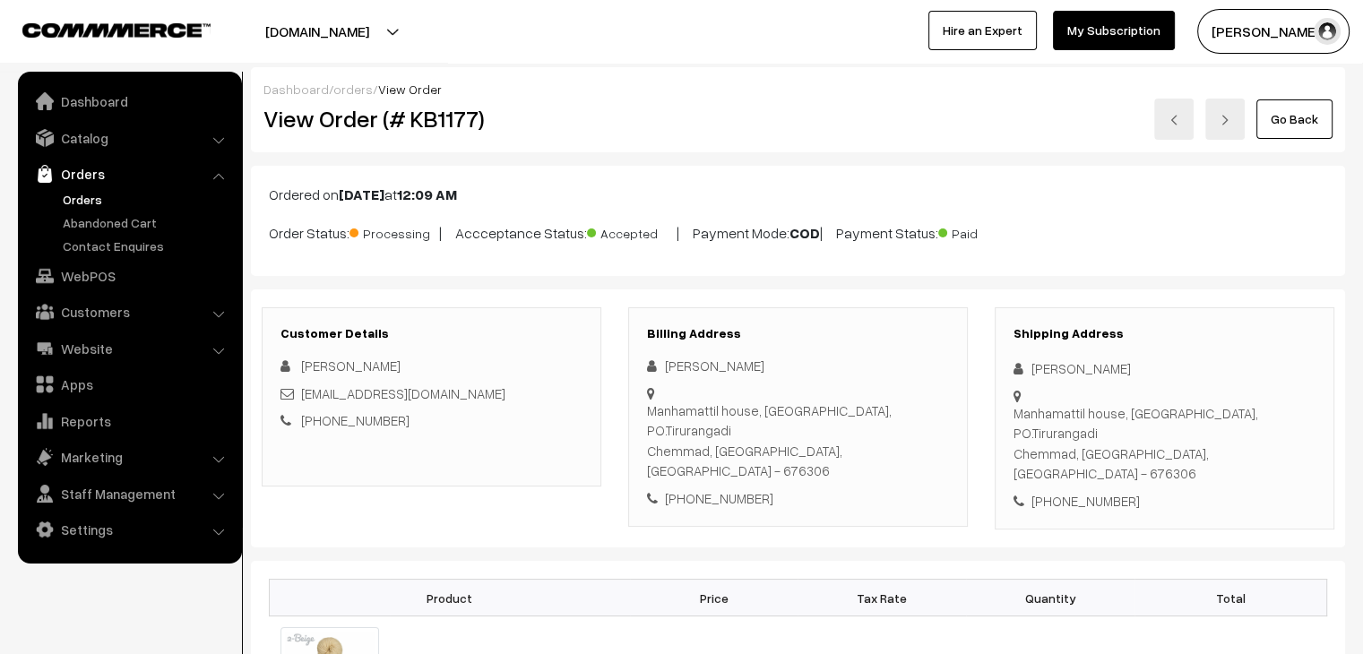
click at [73, 196] on link "Orders" at bounding box center [146, 199] width 177 height 19
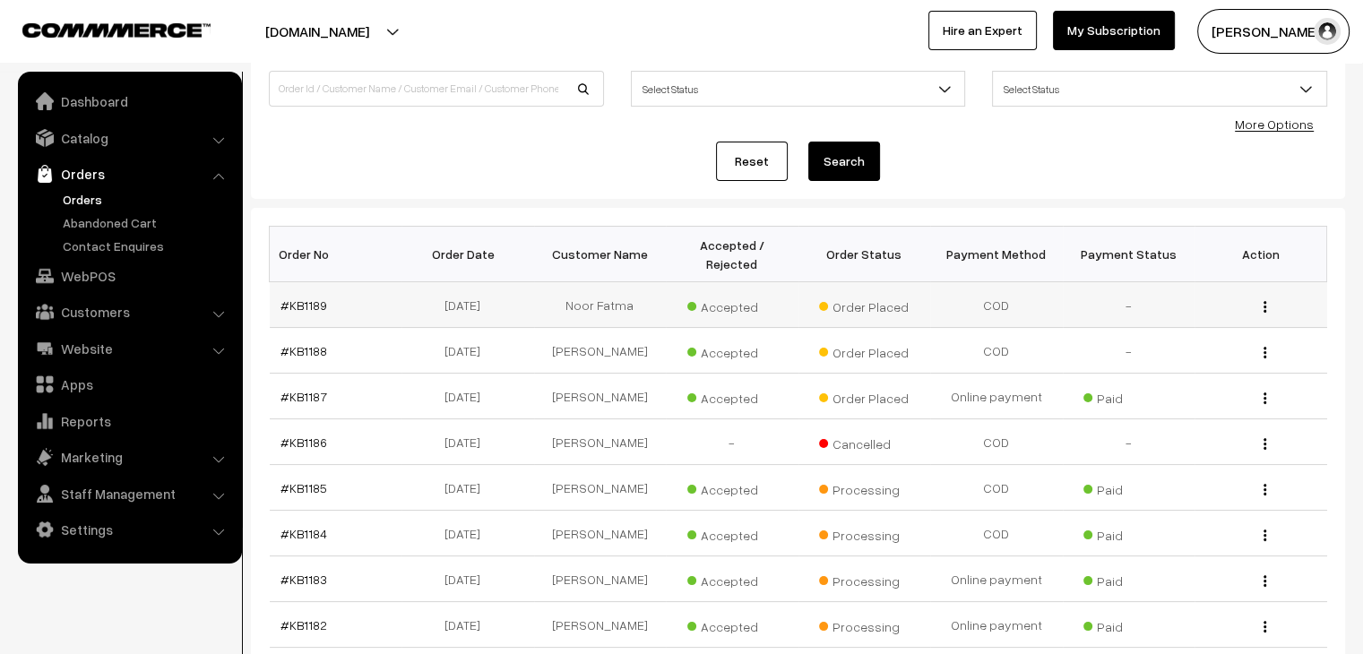
scroll to position [140, 0]
click at [306, 284] on td "#KB1189" at bounding box center [336, 304] width 133 height 46
click at [306, 297] on link "#KB1189" at bounding box center [303, 304] width 47 height 15
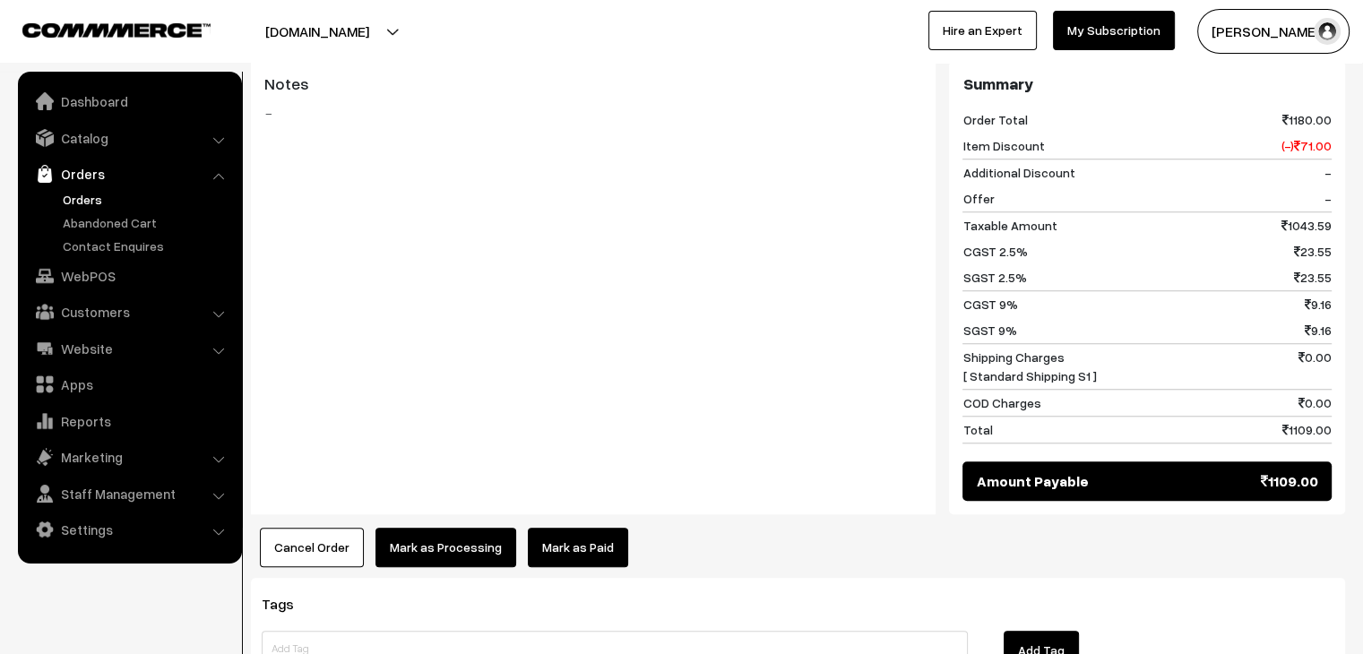
scroll to position [1439, 0]
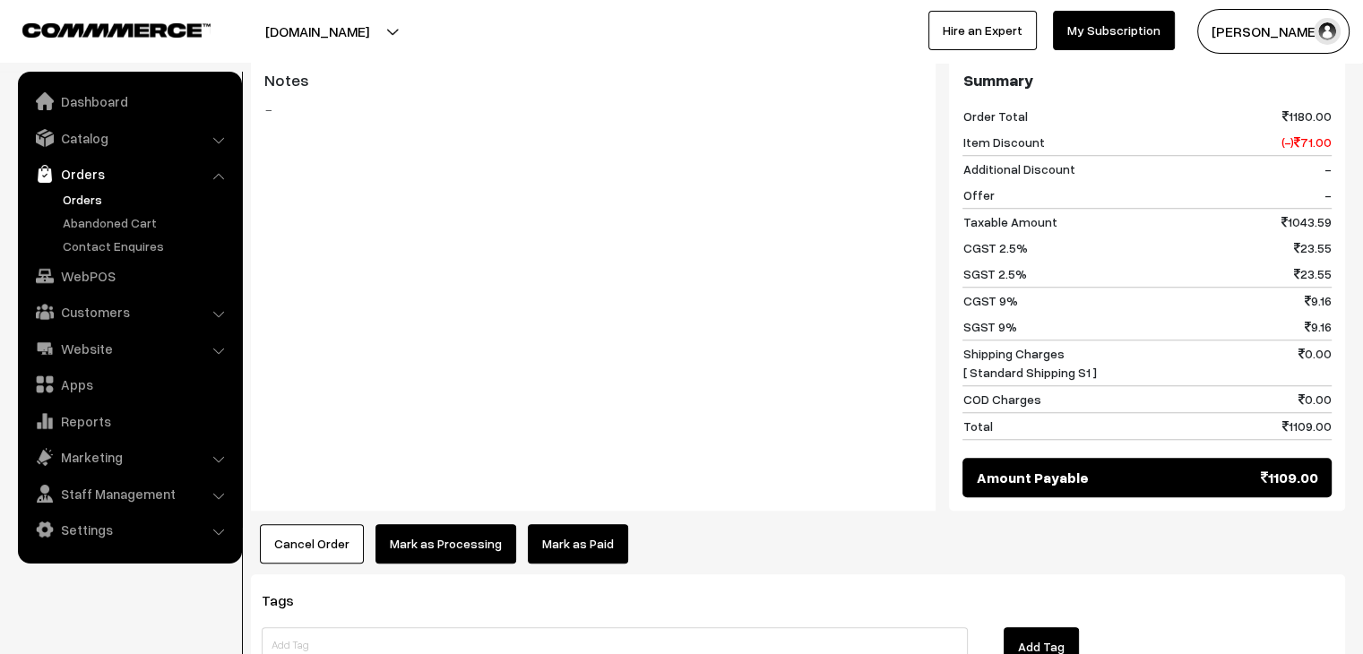
click at [88, 198] on link "Orders" at bounding box center [146, 199] width 177 height 19
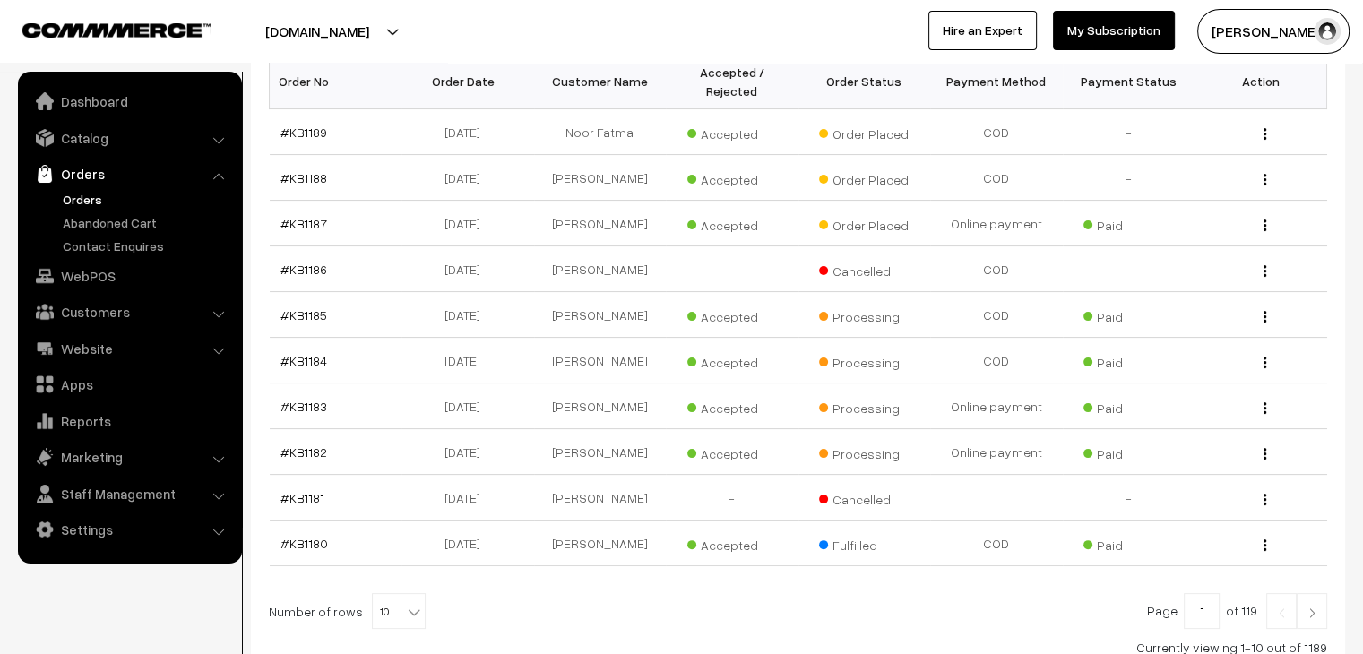
scroll to position [315, 0]
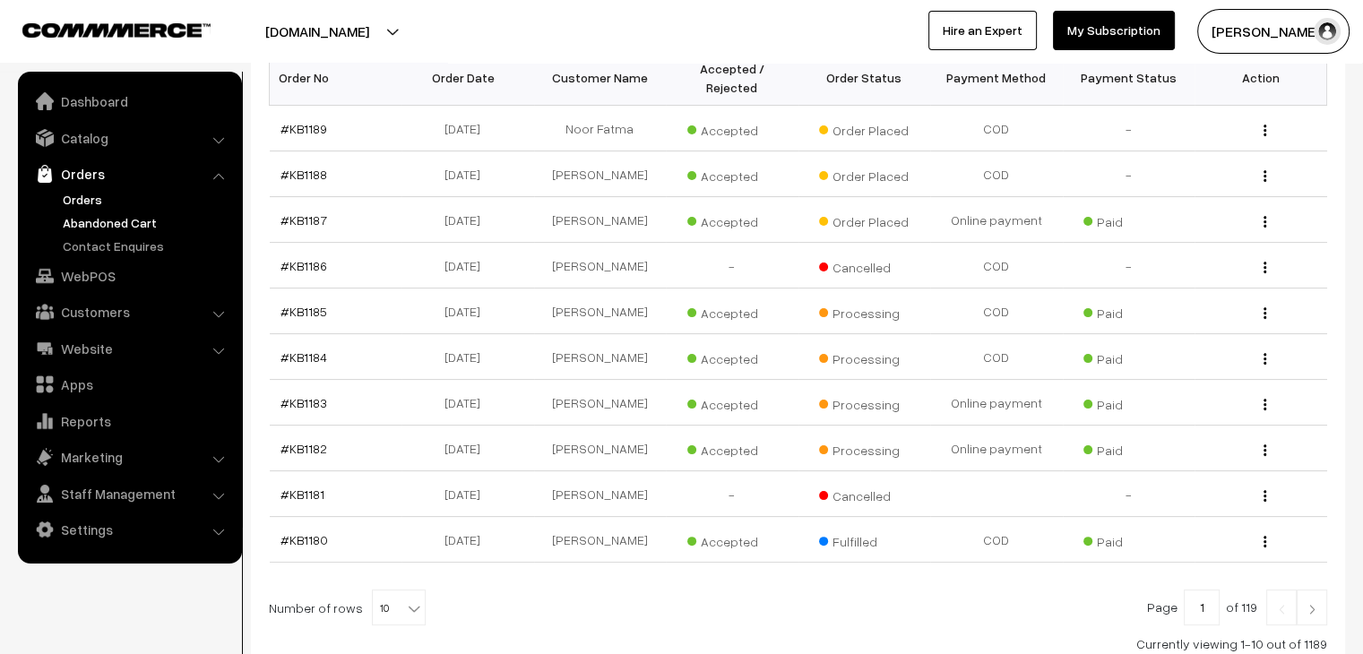
click at [143, 227] on link "Abandoned Cart" at bounding box center [146, 222] width 177 height 19
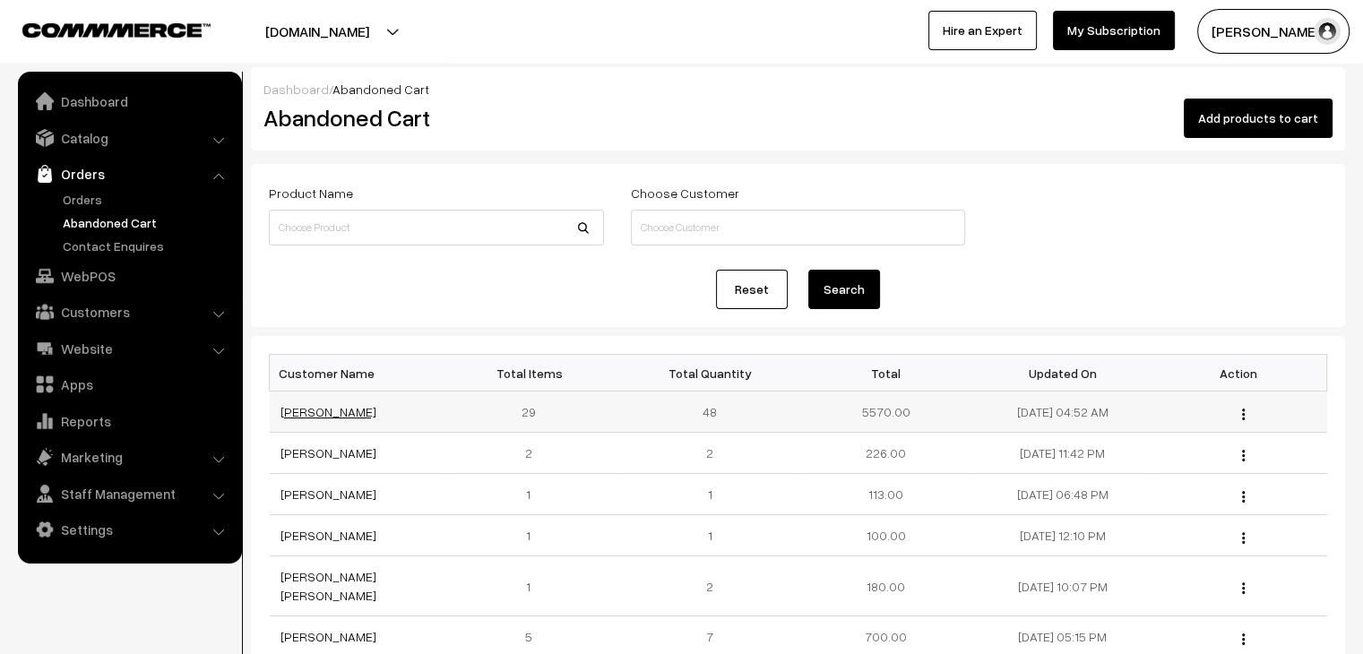
click at [338, 410] on link "[PERSON_NAME]" at bounding box center [328, 411] width 96 height 15
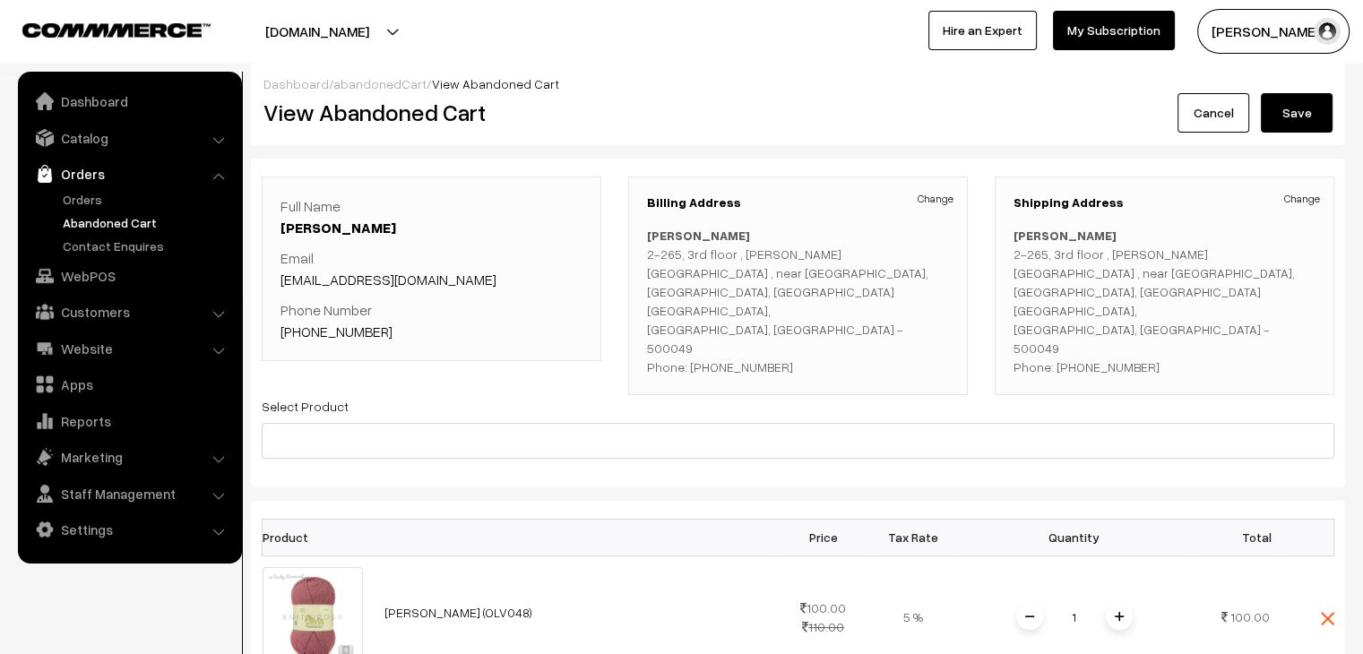
scroll to position [6, 0]
drag, startPoint x: 362, startPoint y: 482, endPoint x: 344, endPoint y: 482, distance: 17.9
click at [78, 200] on link "Orders" at bounding box center [146, 199] width 177 height 19
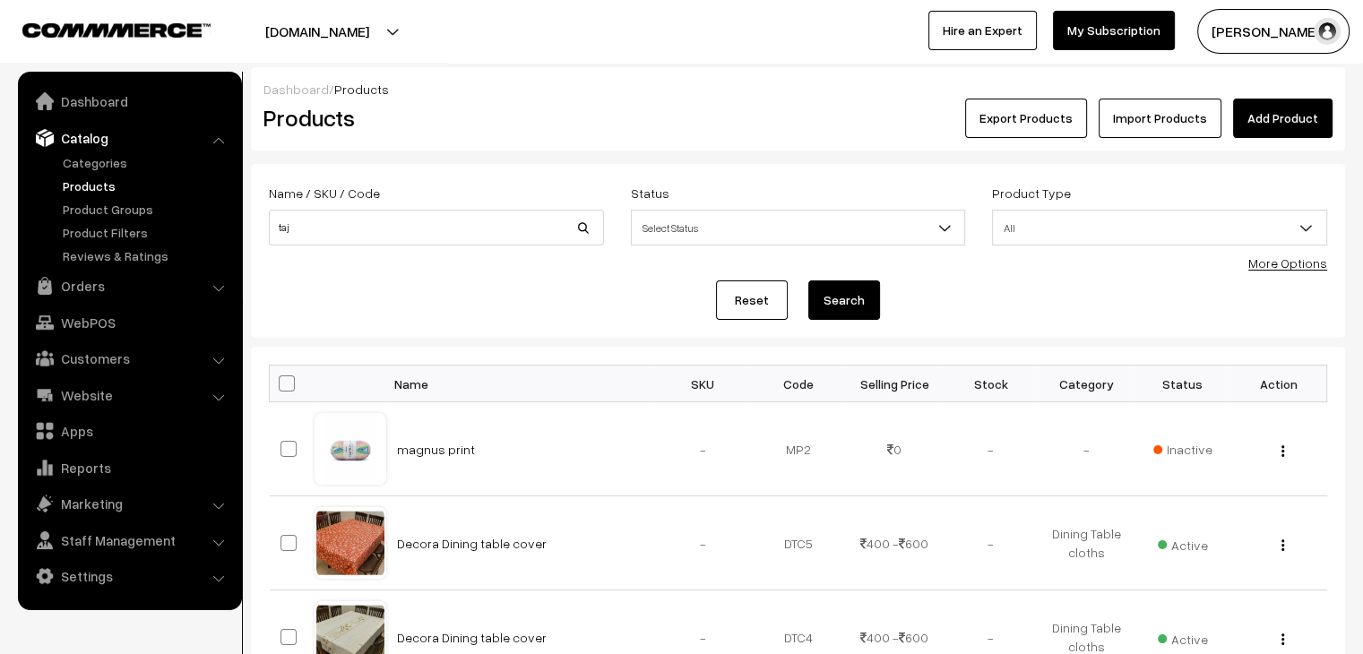
type input "taj"
click at [808, 280] on button "Search" at bounding box center [844, 299] width 72 height 39
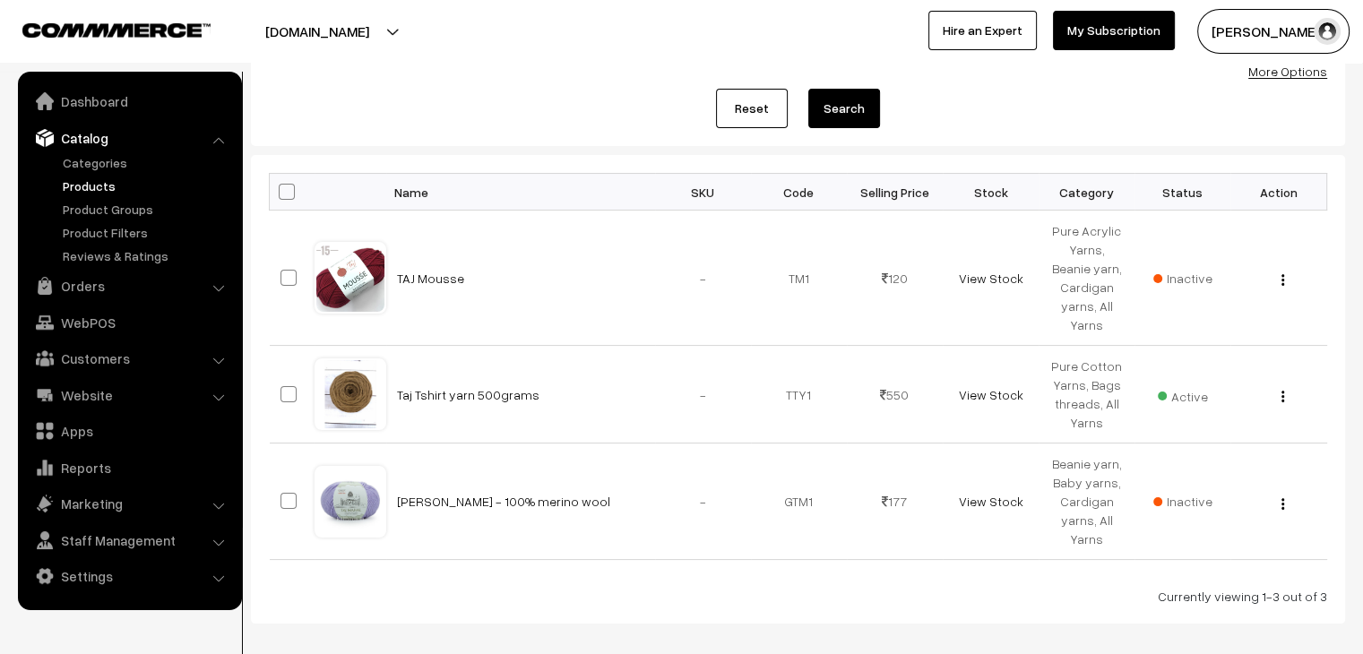
scroll to position [277, 0]
